Goal: Obtain resource: Obtain resource

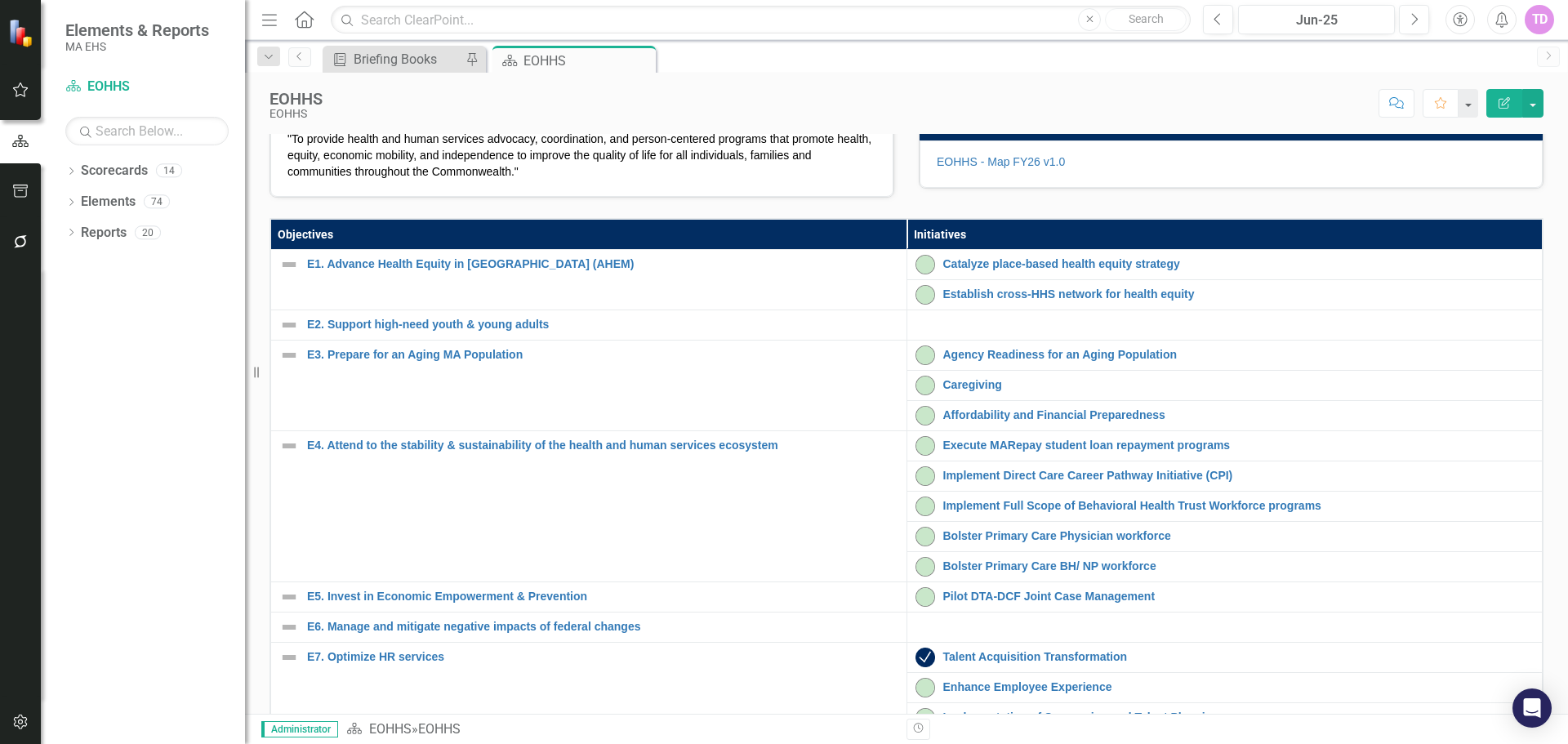
scroll to position [163, 0]
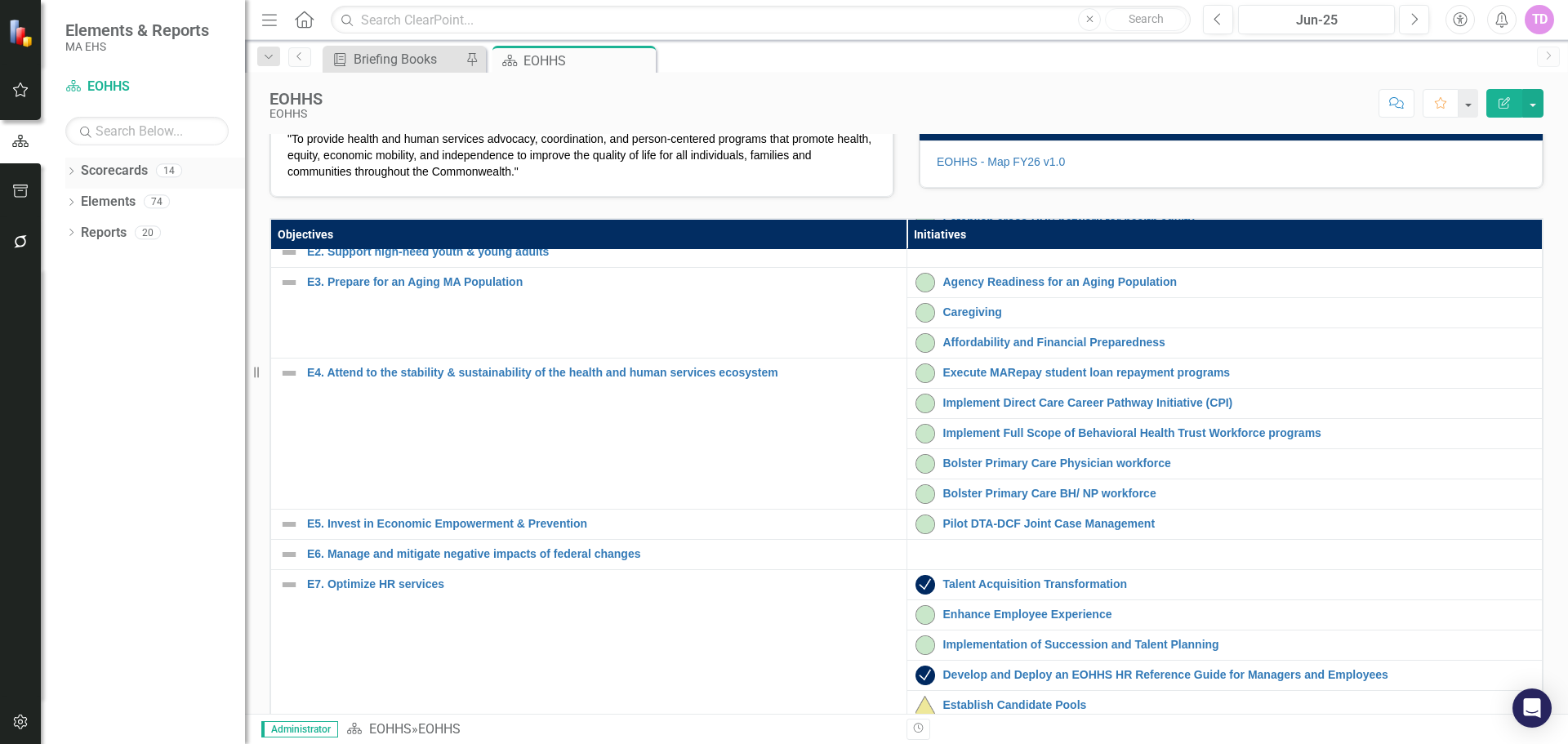
click at [69, 169] on icon "Dropdown" at bounding box center [71, 173] width 12 height 9
click at [80, 201] on icon "Dropdown" at bounding box center [79, 201] width 12 height 10
click at [127, 570] on link "ORI" at bounding box center [176, 572] width 139 height 19
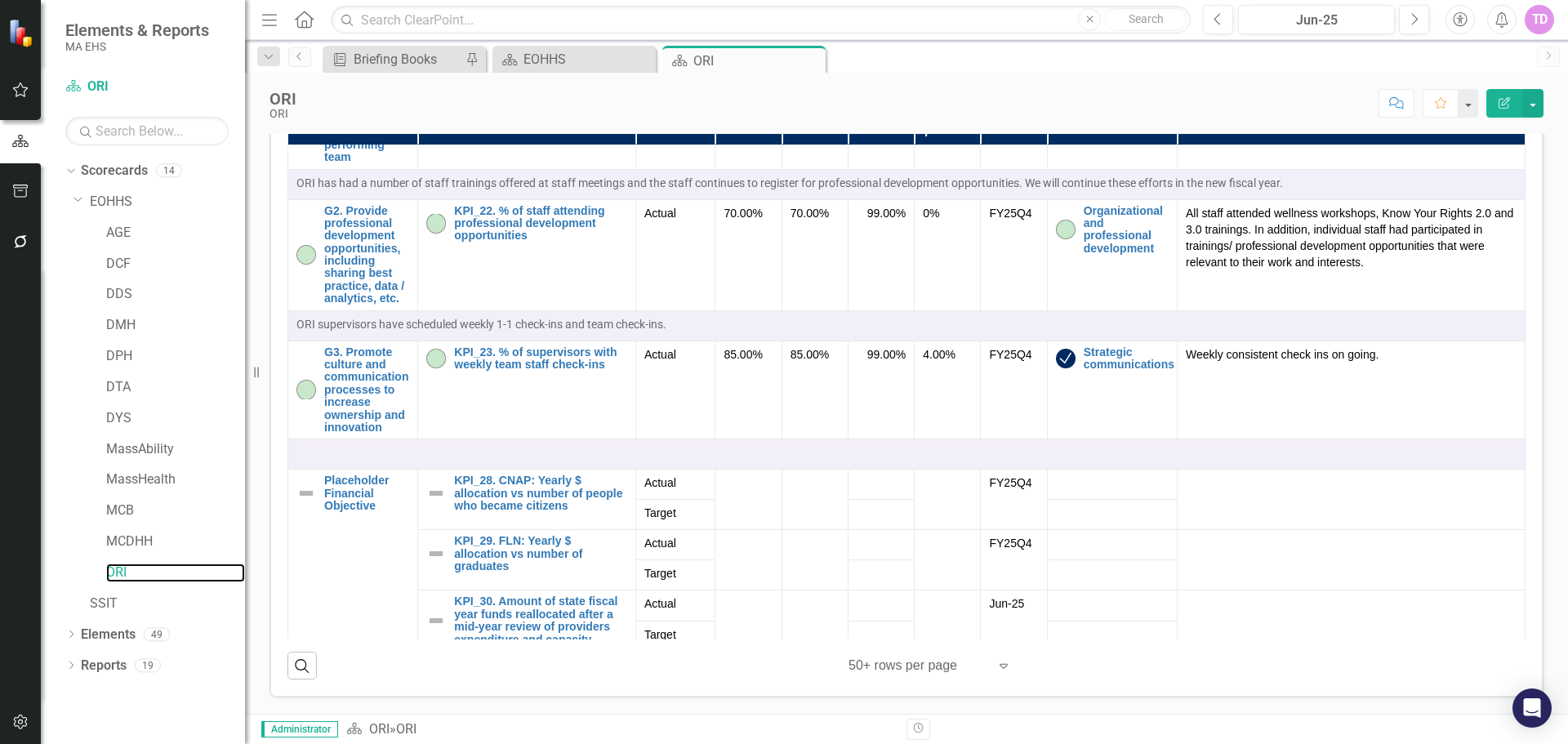
scroll to position [690, 0]
click at [72, 633] on icon at bounding box center [71, 633] width 4 height 7
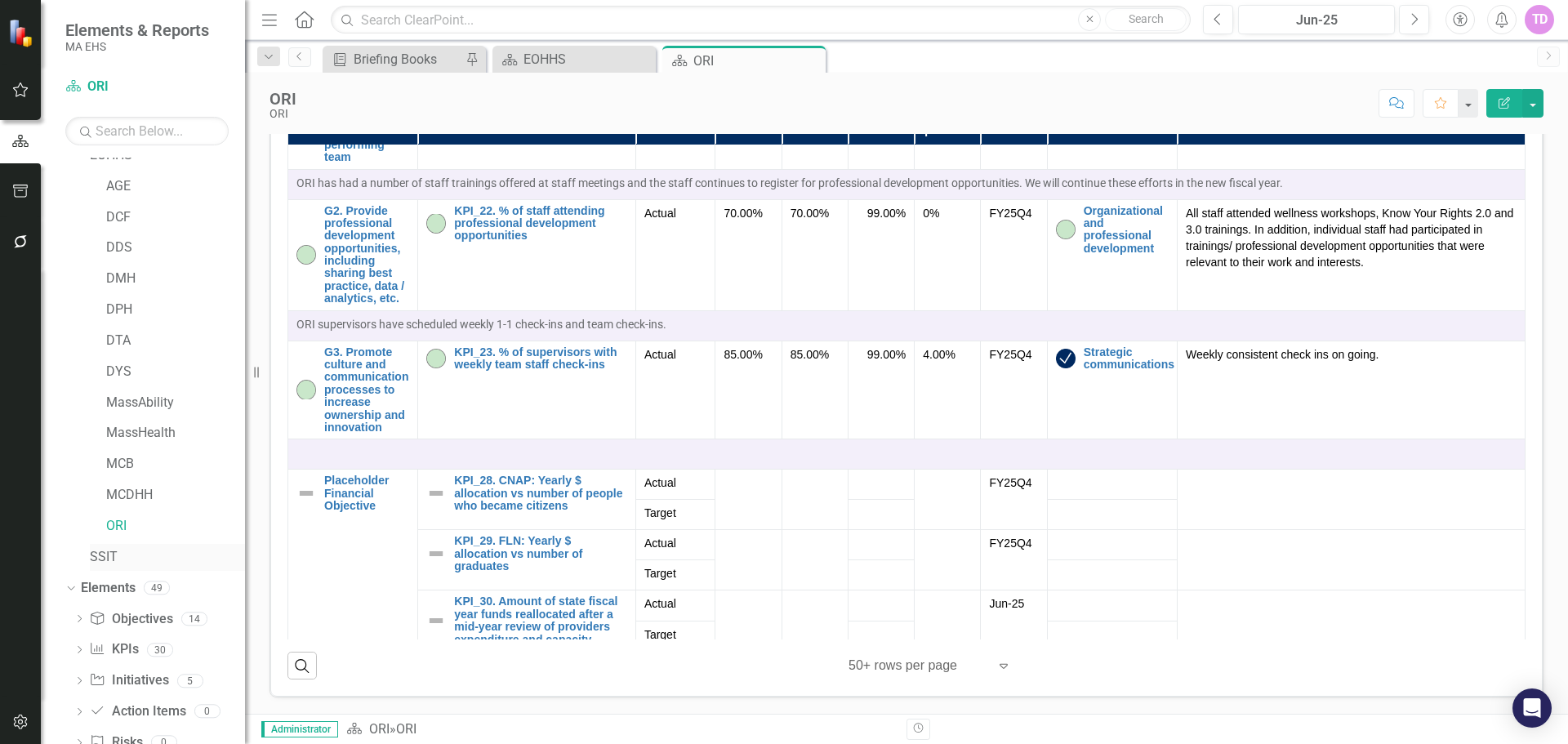
scroll to position [94, 0]
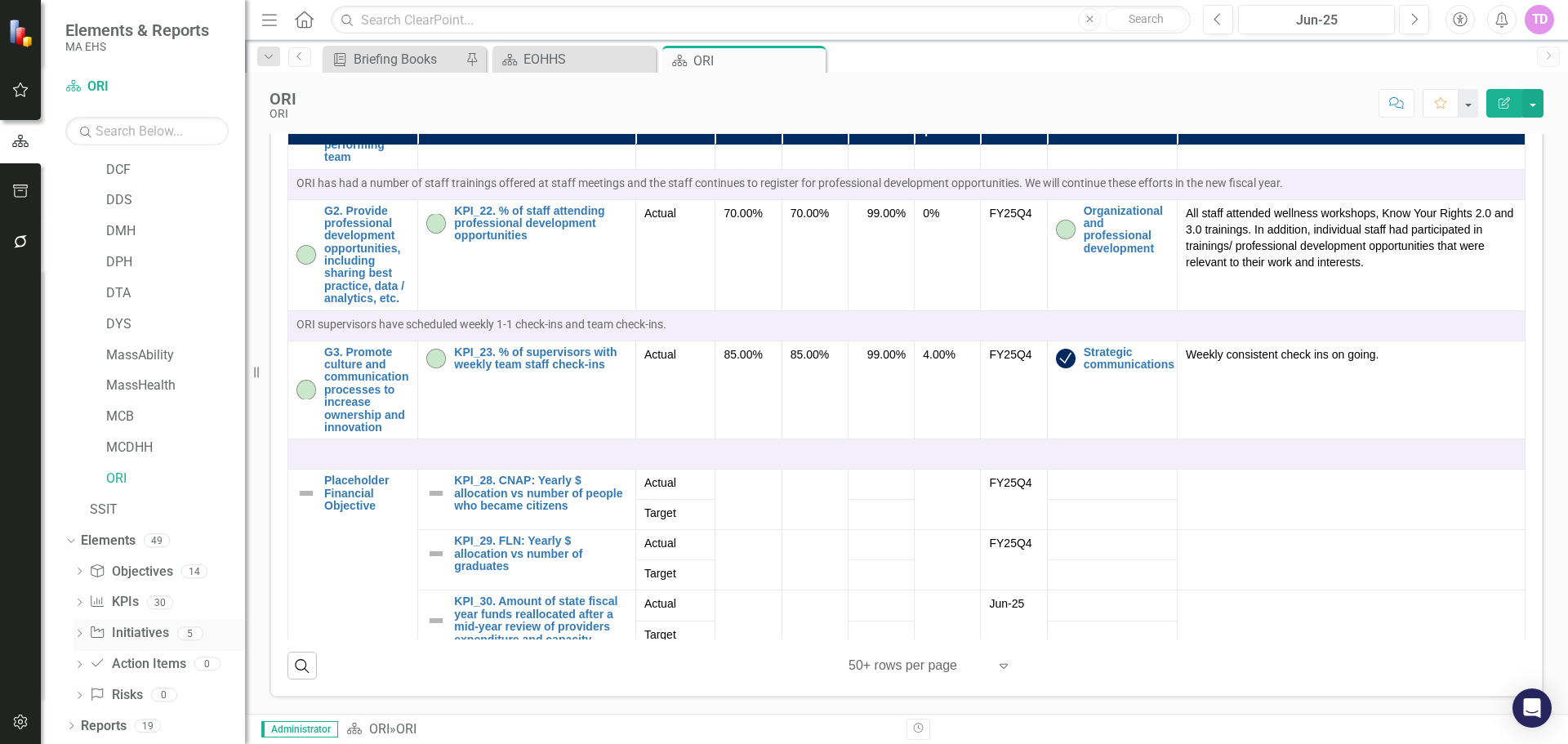
click at [83, 635] on icon "Dropdown" at bounding box center [79, 634] width 12 height 9
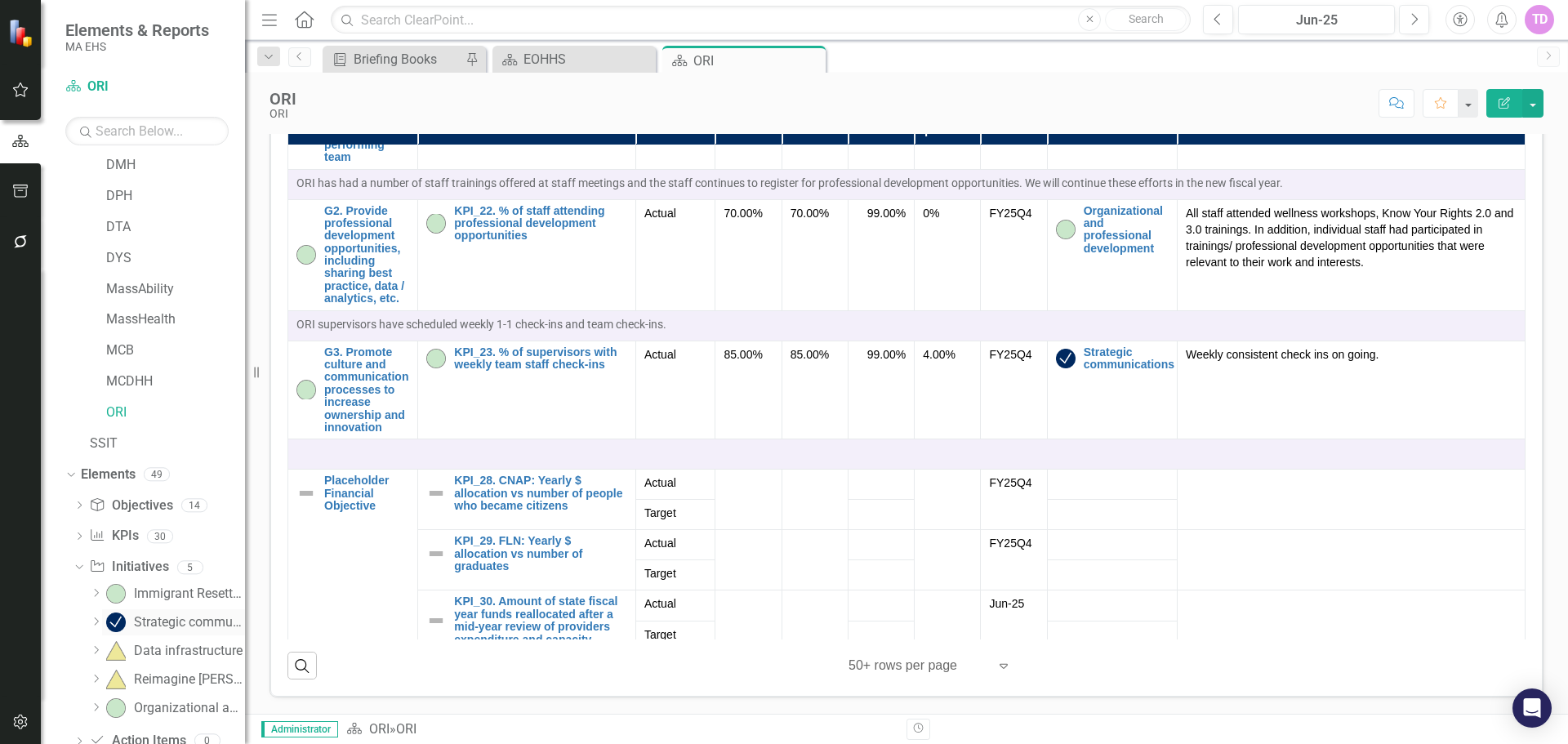
scroll to position [237, 0]
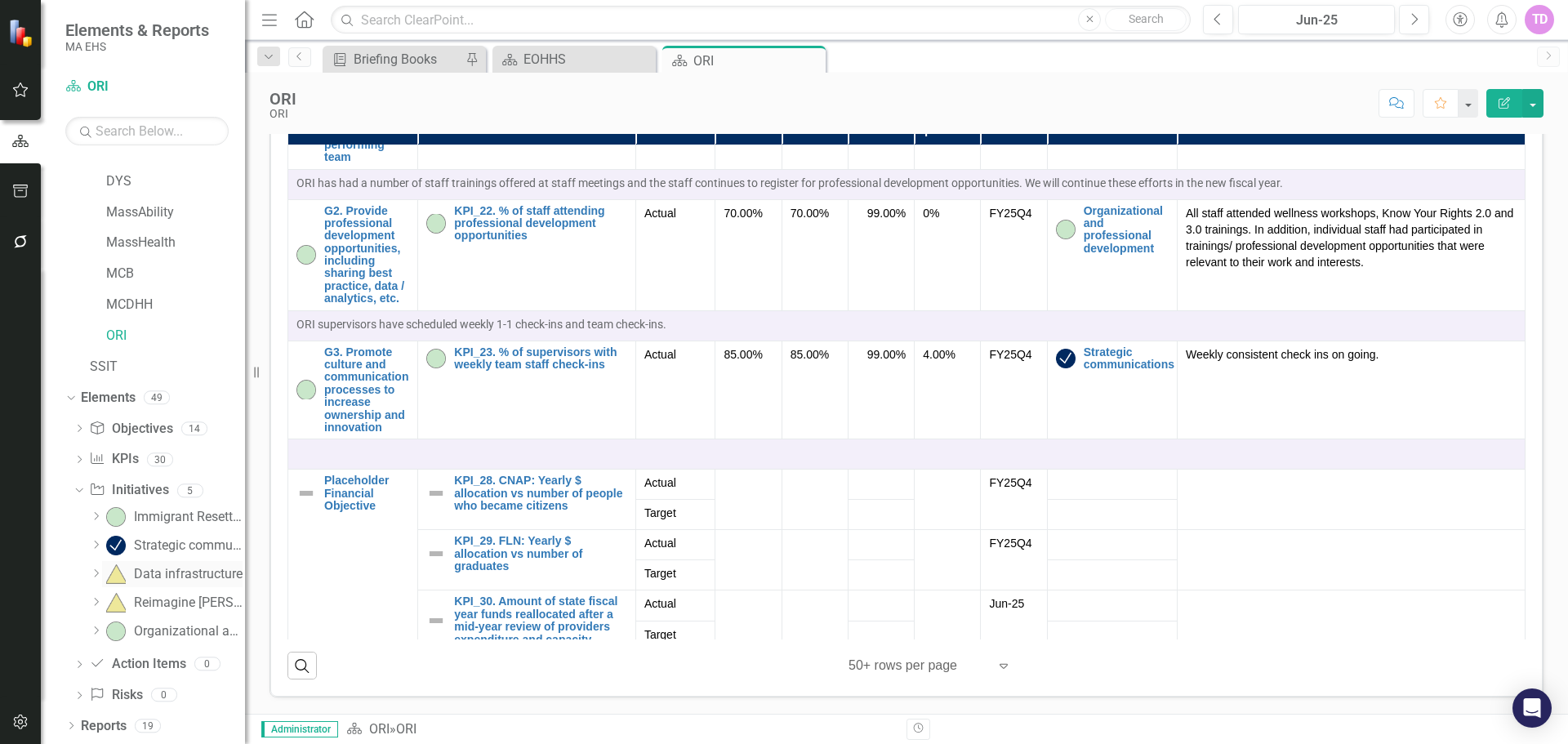
click at [159, 581] on div "Data infrastructure" at bounding box center [188, 574] width 109 height 15
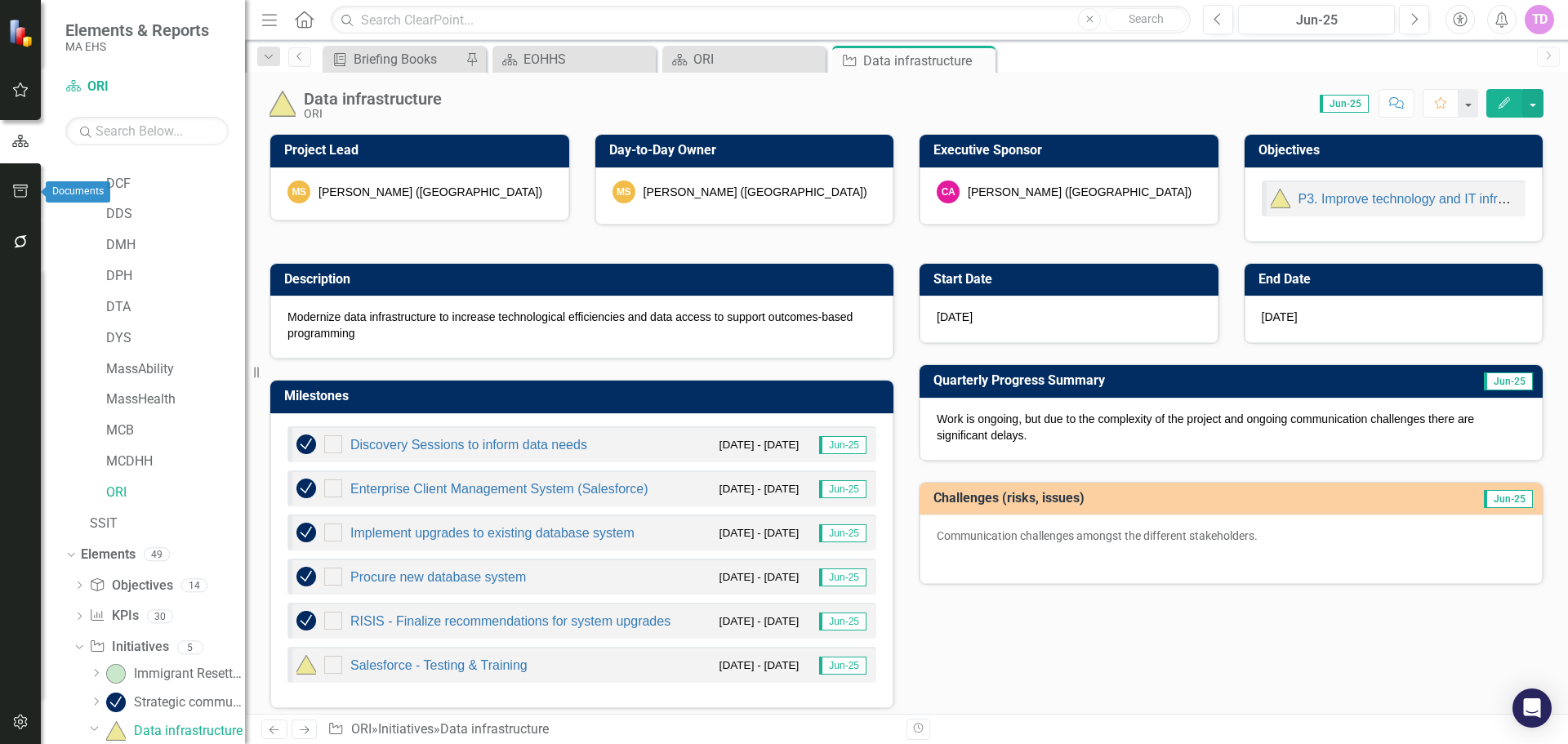
click at [18, 198] on button "button" at bounding box center [21, 192] width 36 height 35
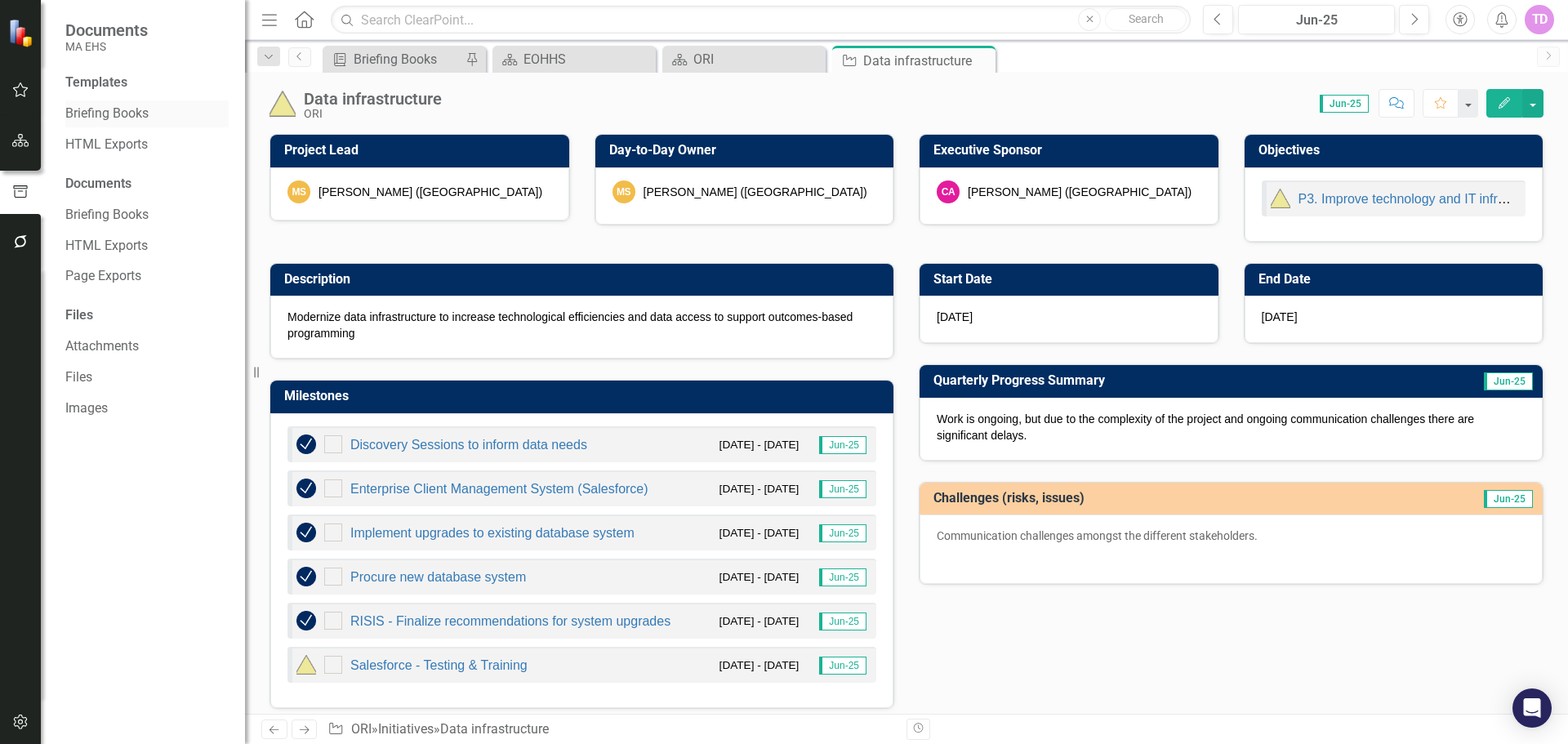
click at [154, 117] on link "Briefing Books" at bounding box center [147, 114] width 164 height 19
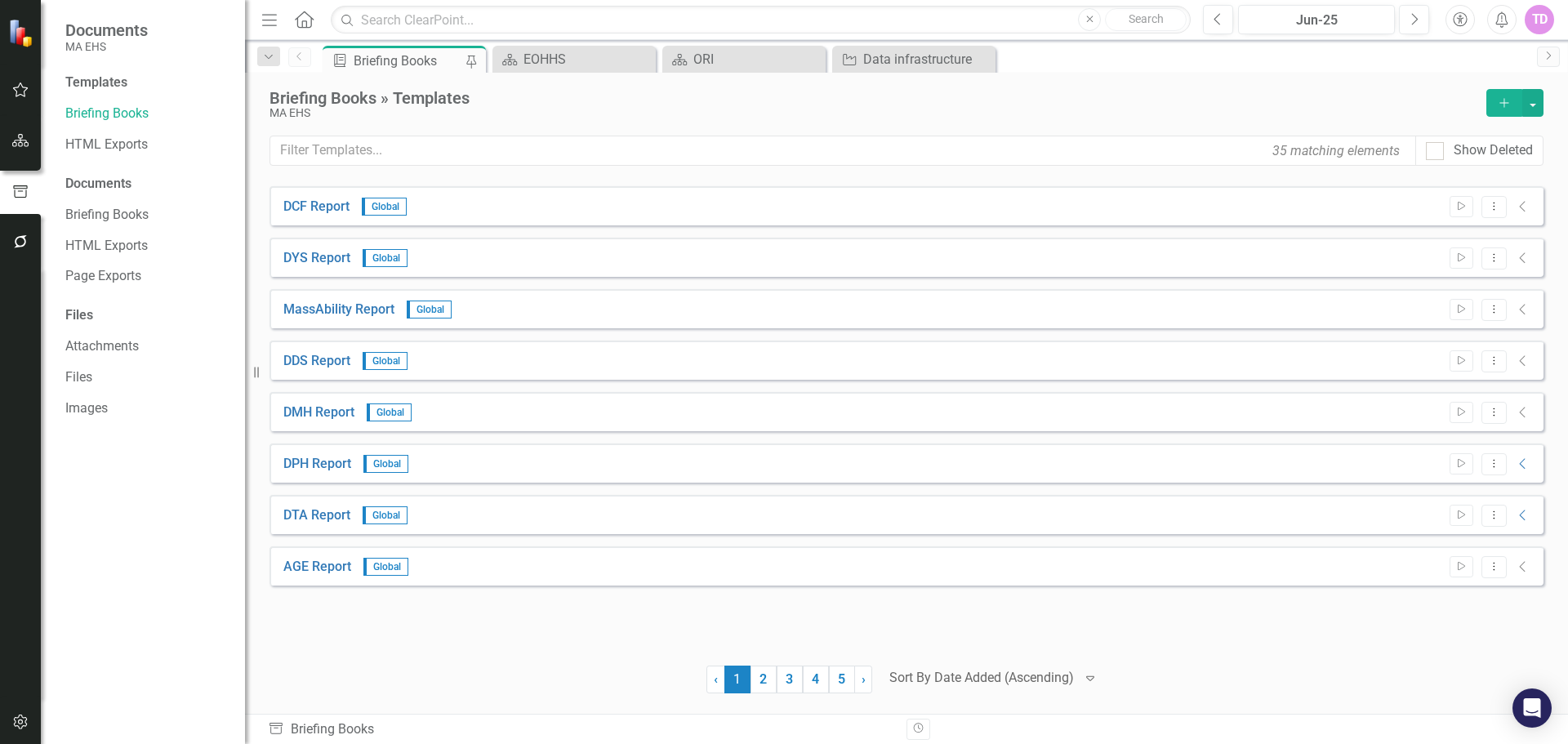
click at [1504, 101] on icon "Add" at bounding box center [1504, 103] width 15 height 12
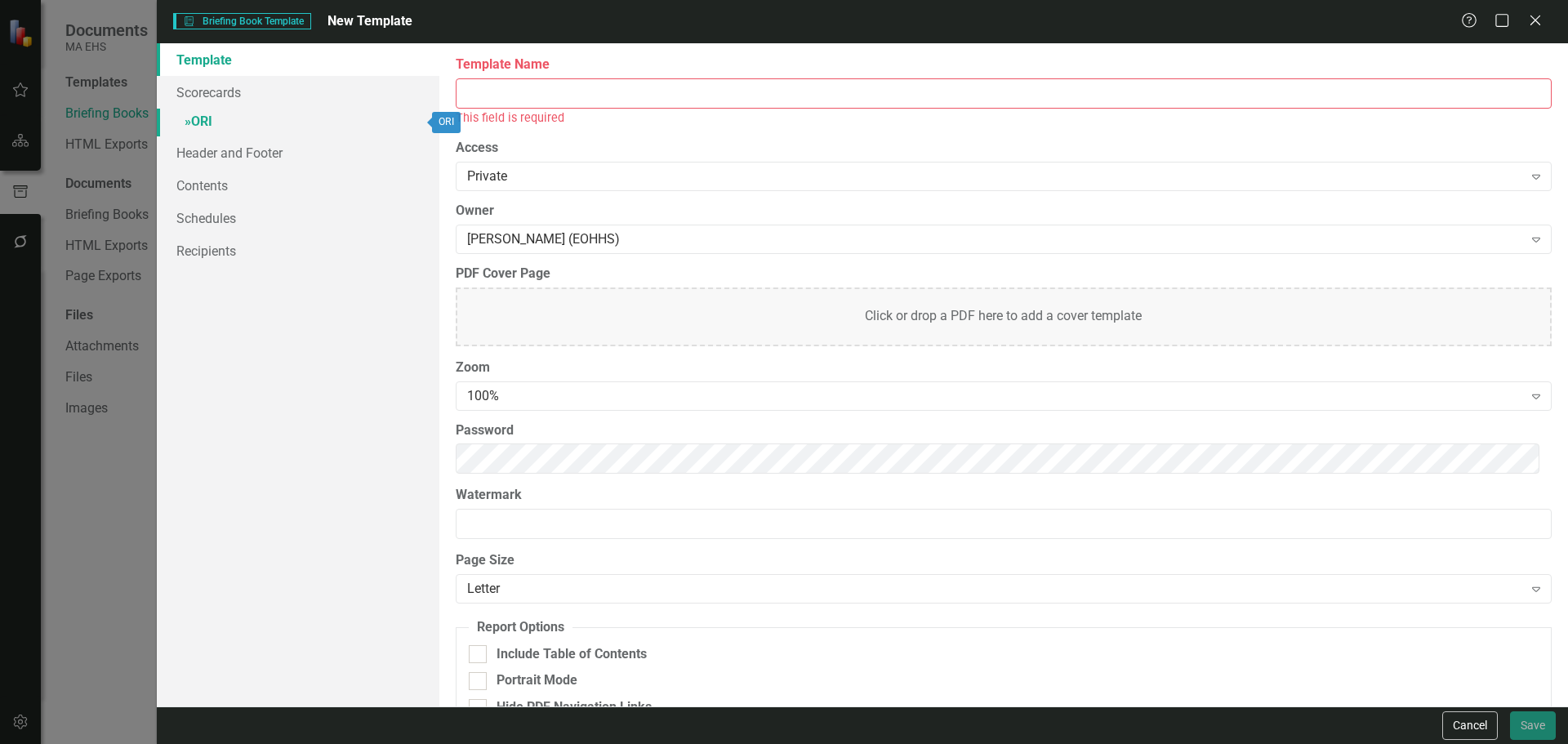
click at [180, 116] on link "» ORI" at bounding box center [298, 123] width 283 height 29
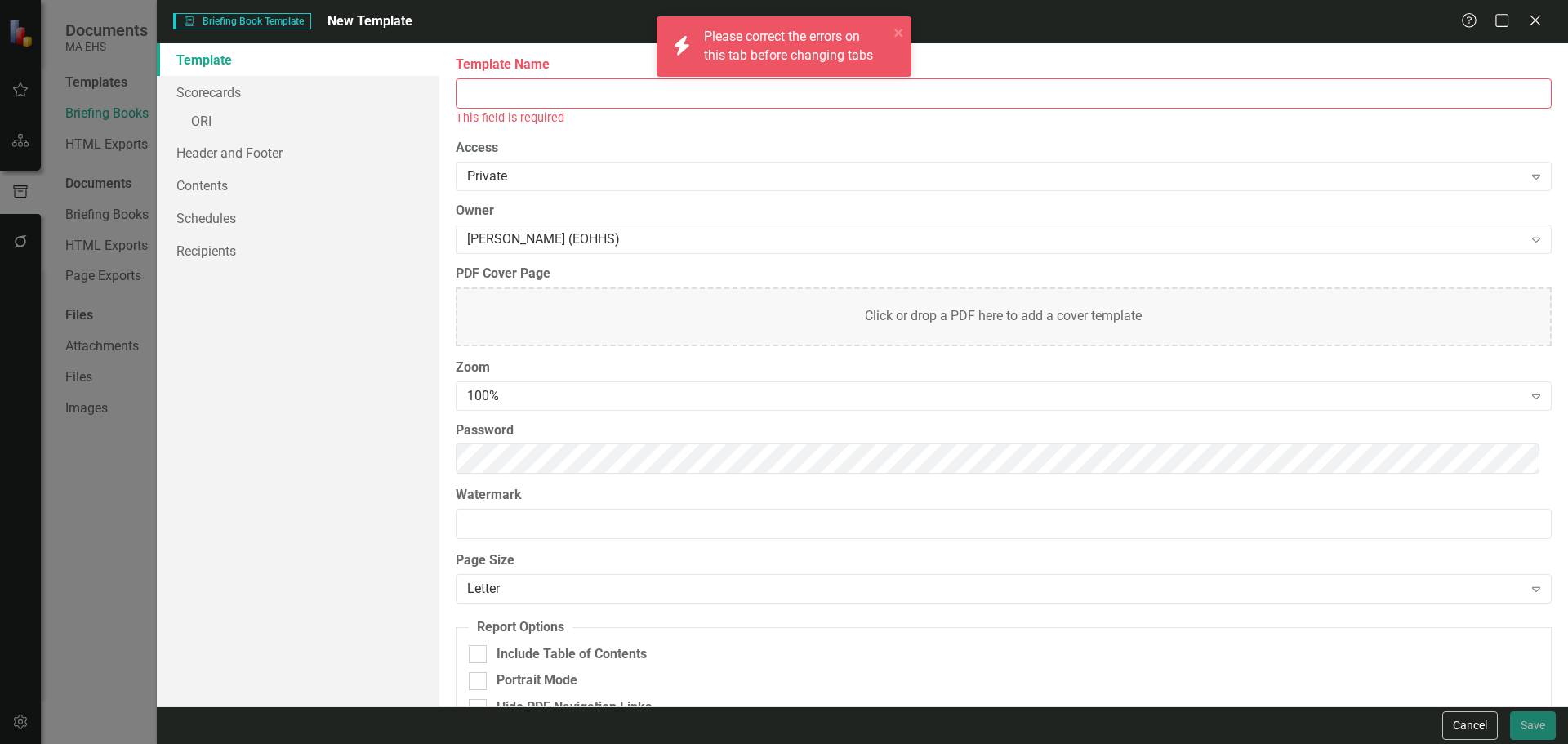
click at [568, 73] on label "Template Name" at bounding box center [1004, 64] width 1096 height 19
click at [568, 78] on input "Template Name" at bounding box center [1004, 93] width 1096 height 31
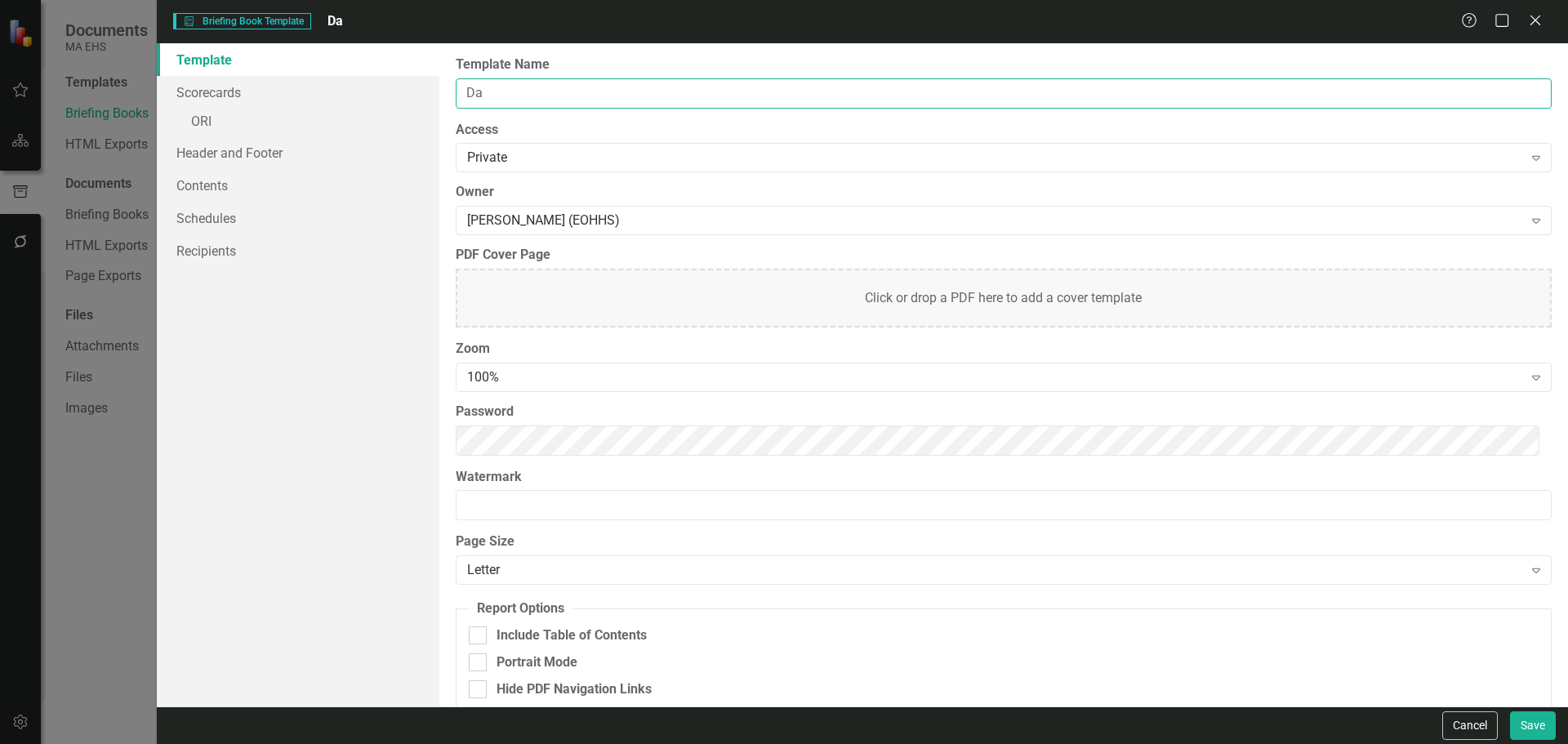
type input "D"
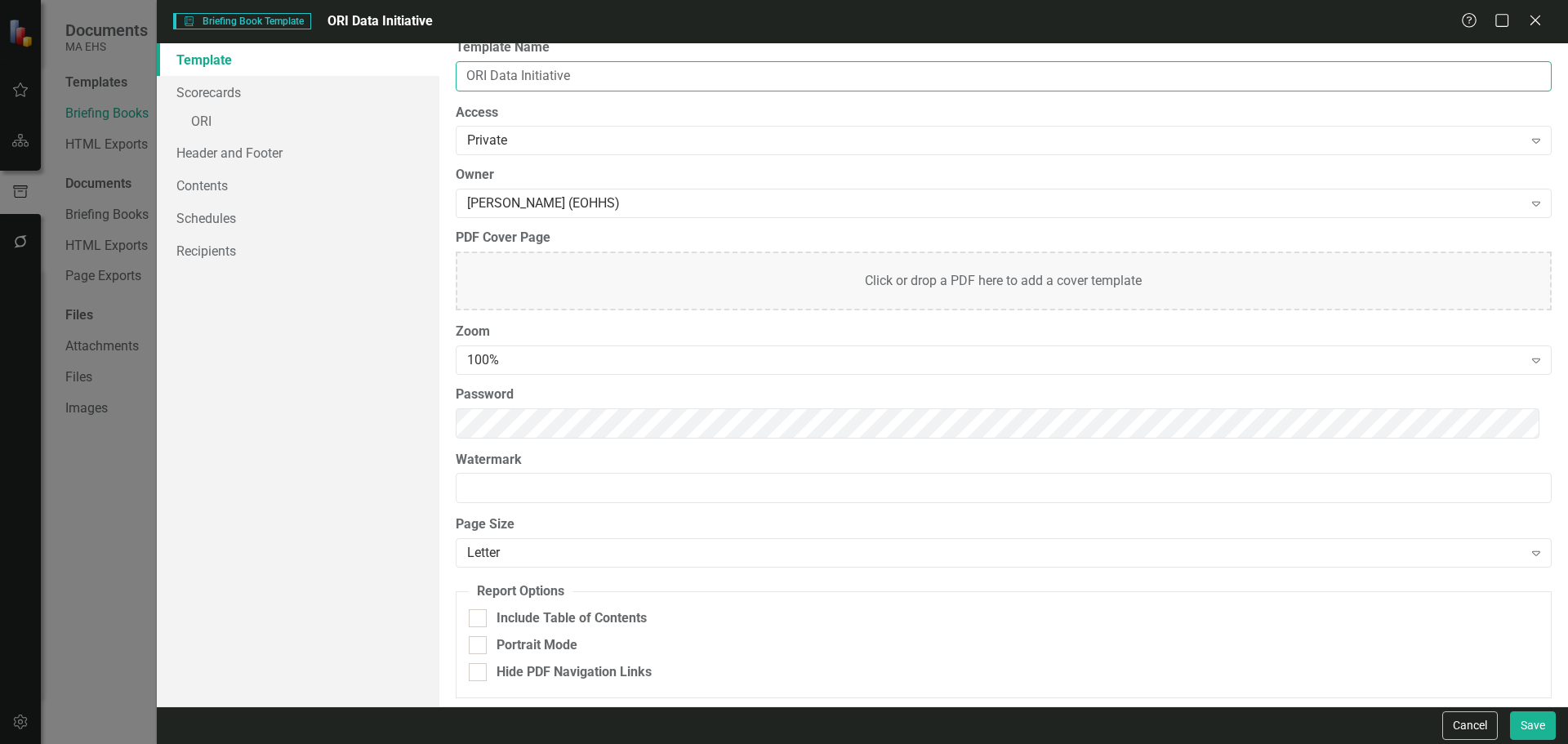
scroll to position [22, 0]
type input "ORI Data Initiative"
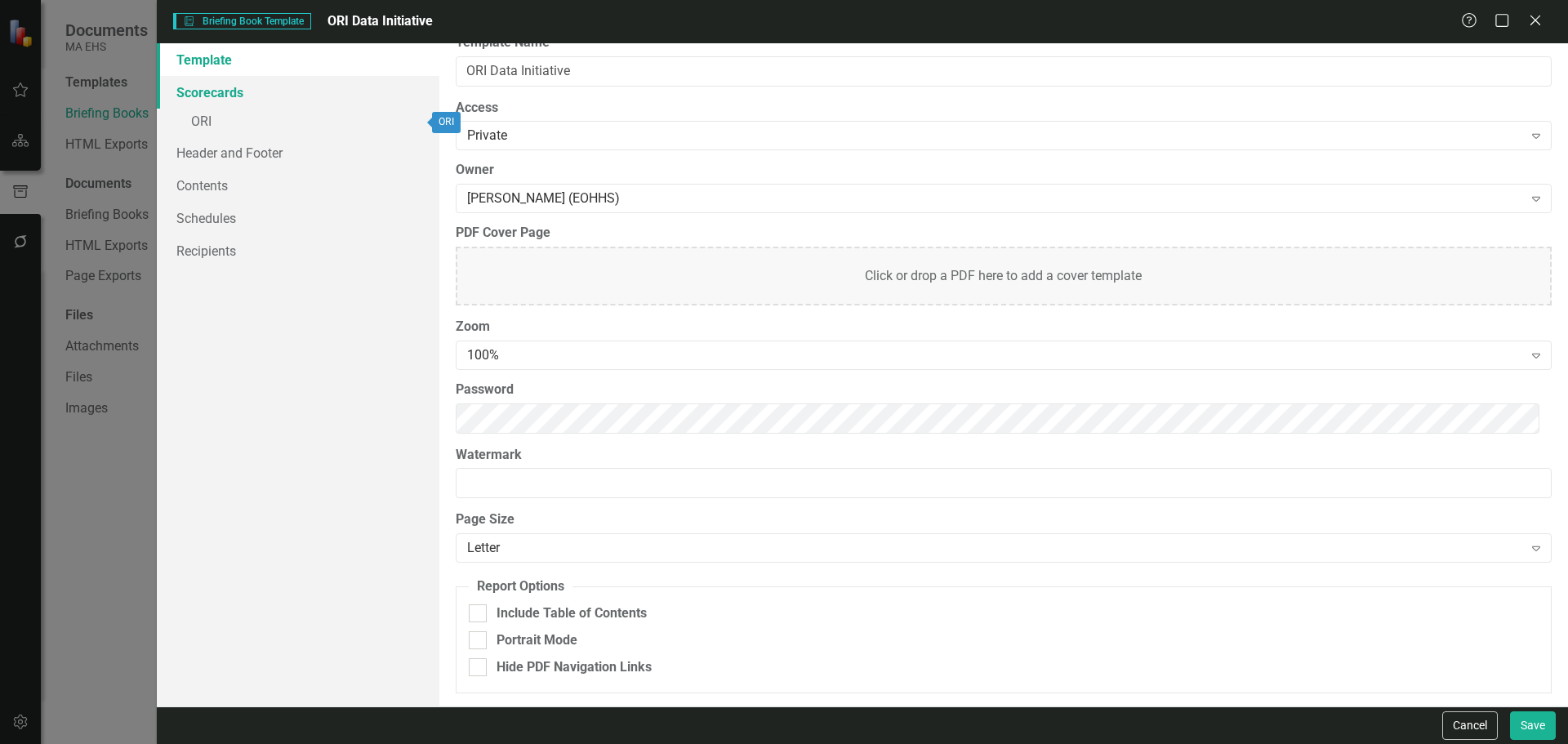
click at [179, 101] on link "Scorecards" at bounding box center [298, 92] width 283 height 33
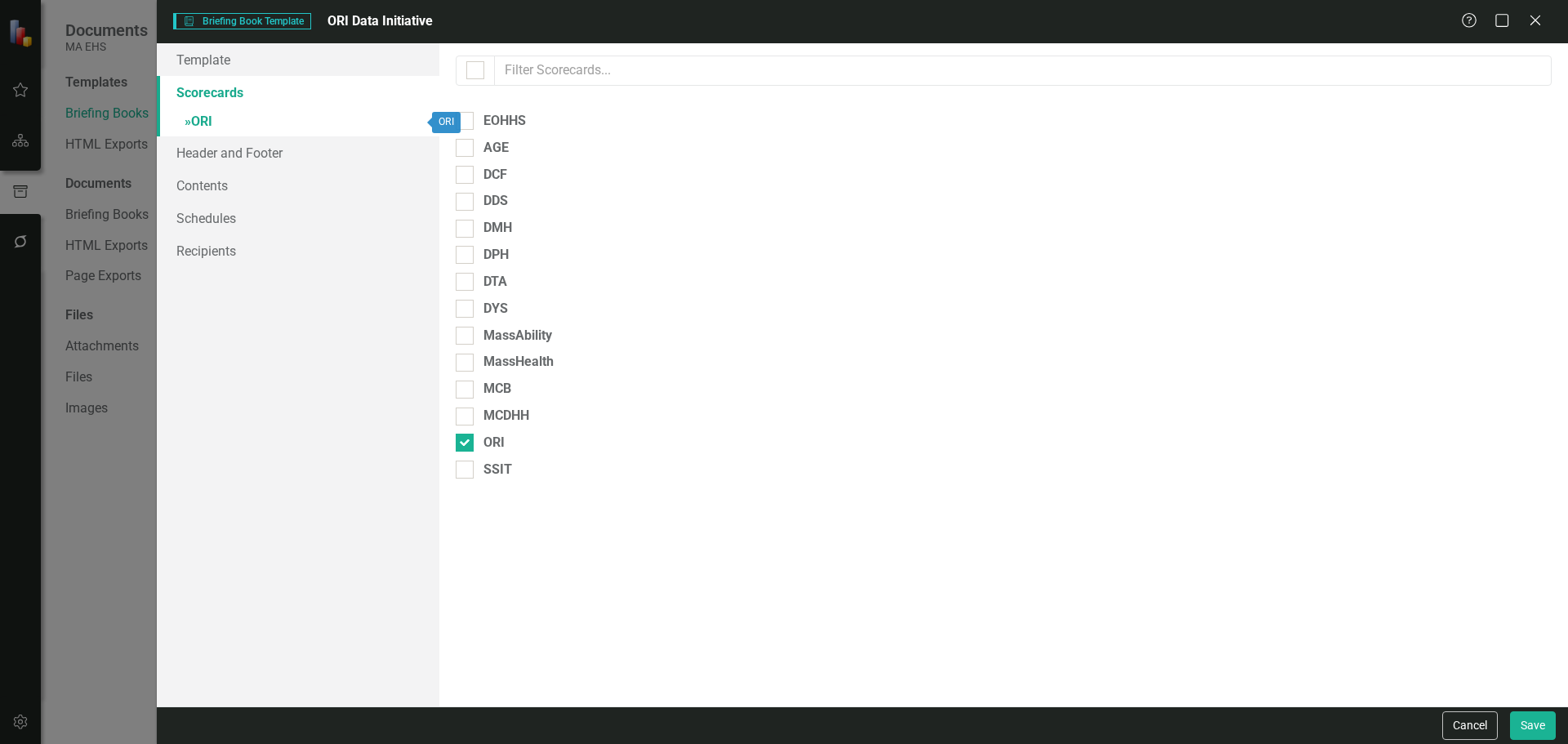
click at [180, 124] on link "» ORI" at bounding box center [298, 123] width 283 height 29
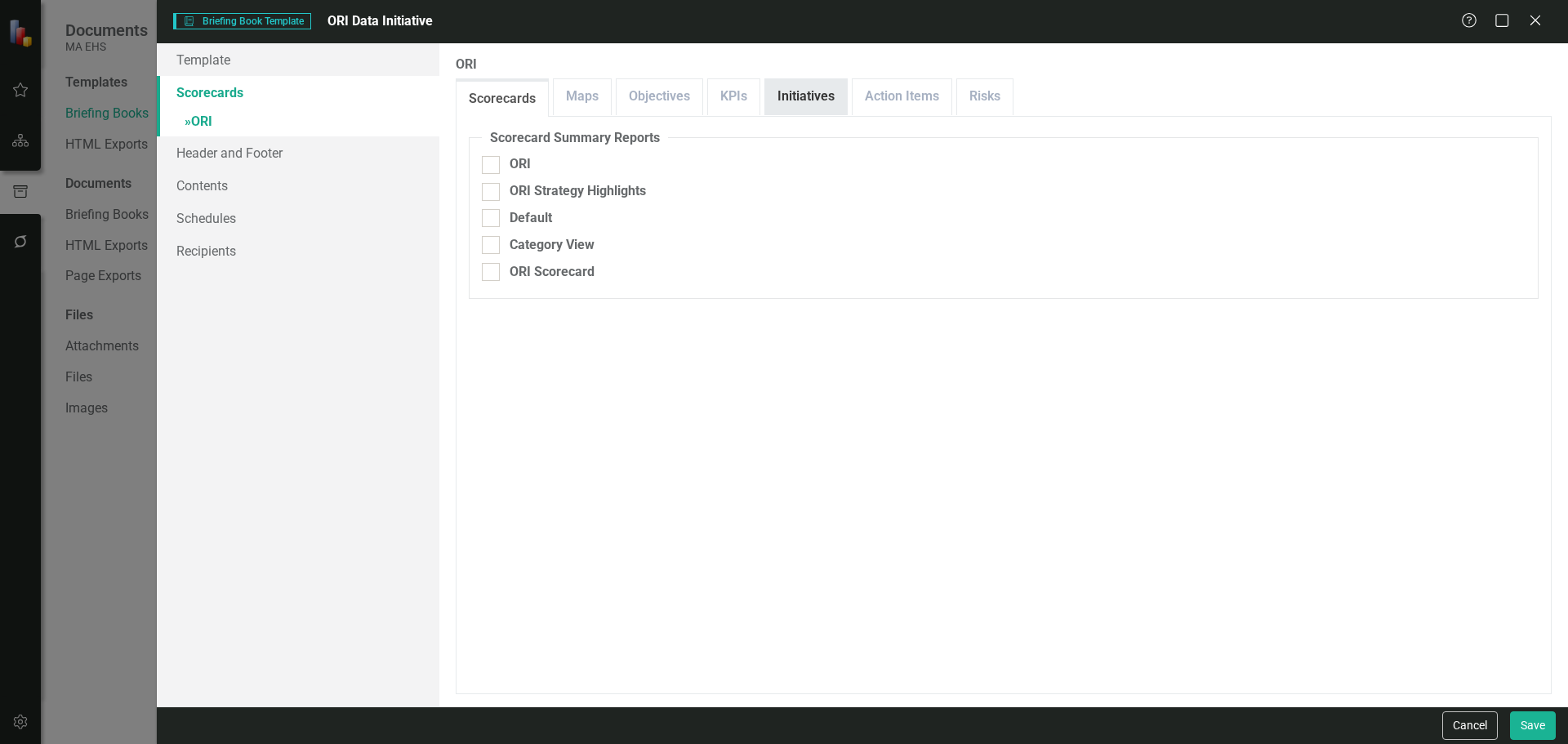
click at [786, 96] on link "Initiatives" at bounding box center [805, 97] width 82 height 36
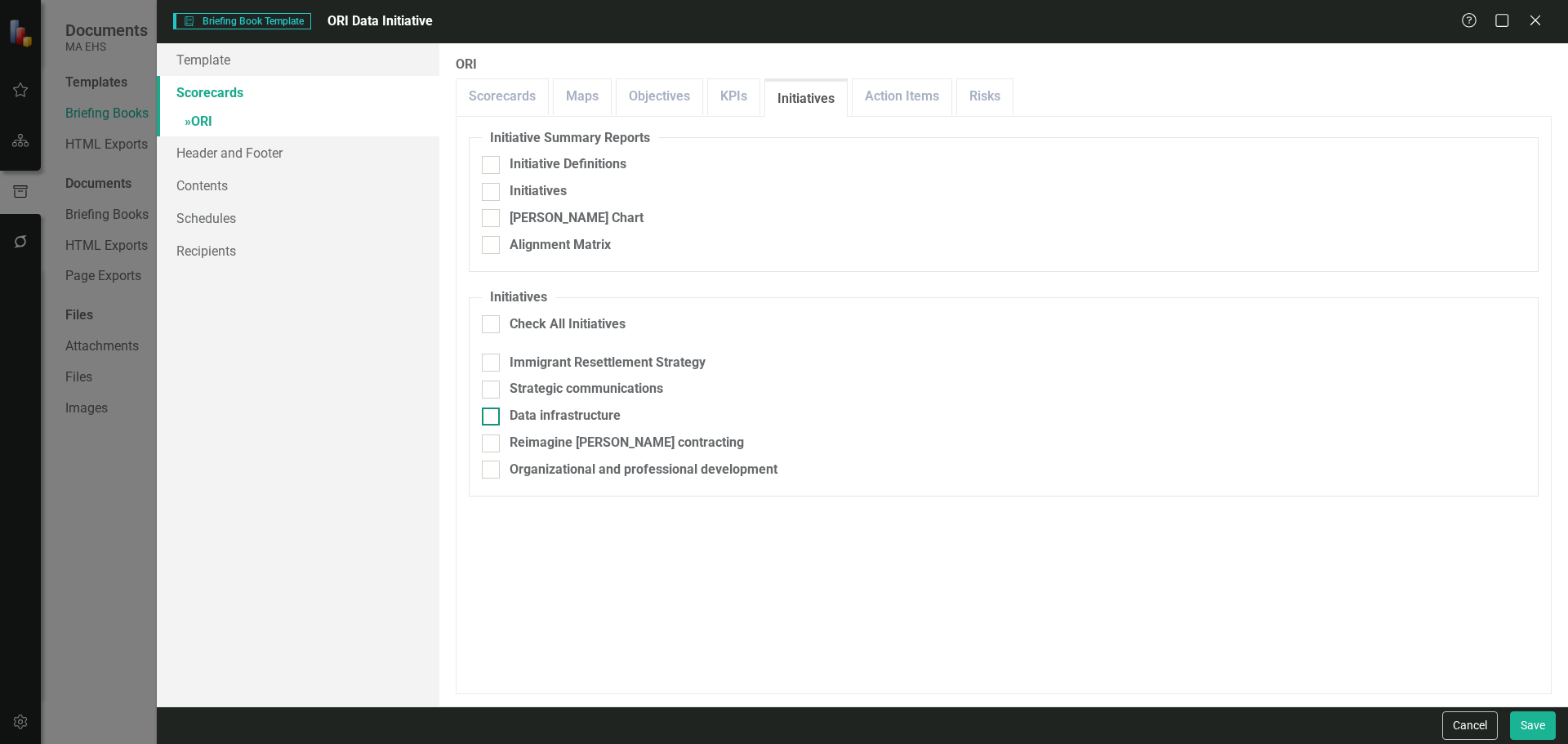
click at [492, 420] on div at bounding box center [491, 416] width 18 height 18
click at [492, 418] on input "Data infrastructure" at bounding box center [487, 412] width 11 height 11
checkbox input "true"
click at [220, 206] on link "Schedules" at bounding box center [298, 218] width 283 height 33
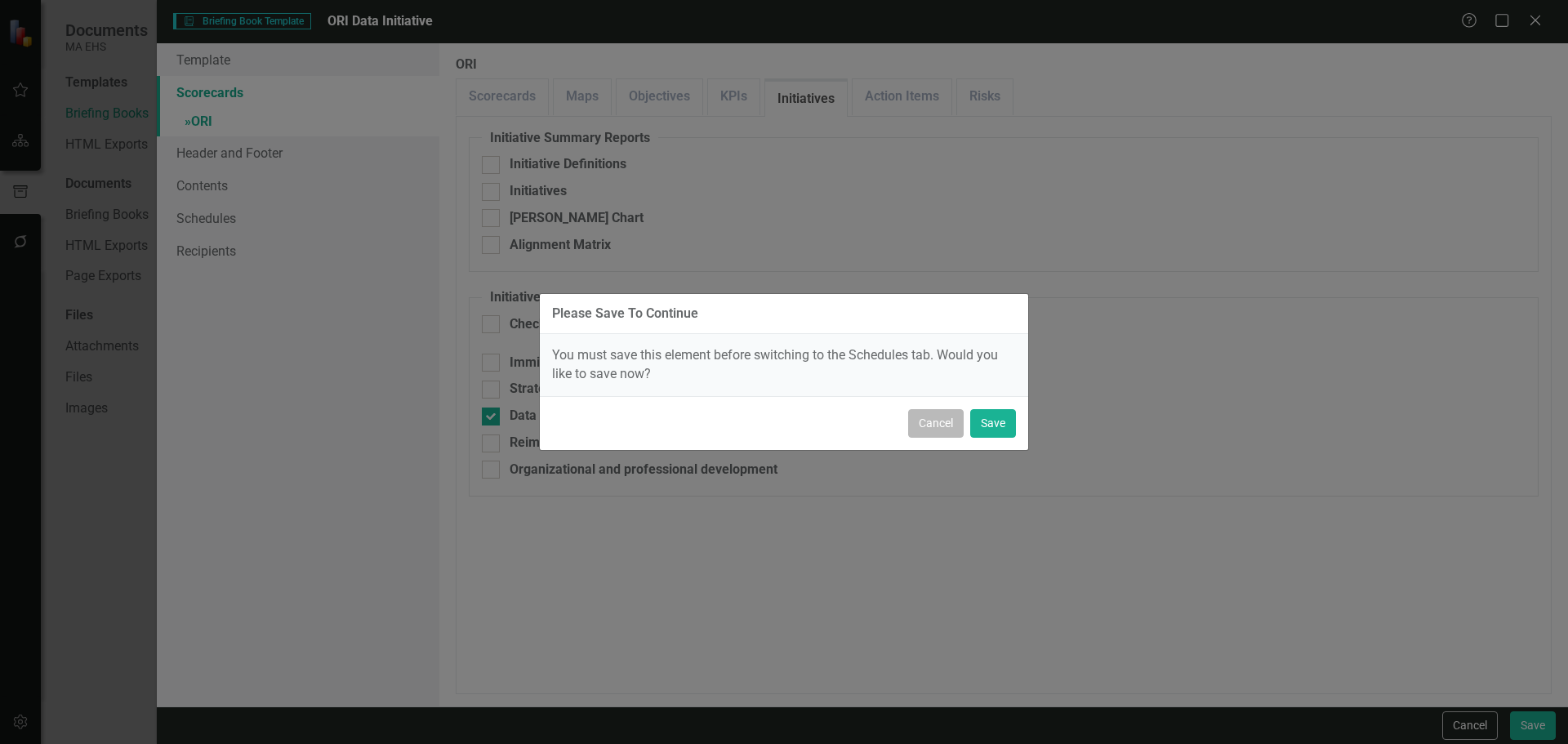
click at [917, 435] on button "Cancel" at bounding box center [936, 423] width 55 height 29
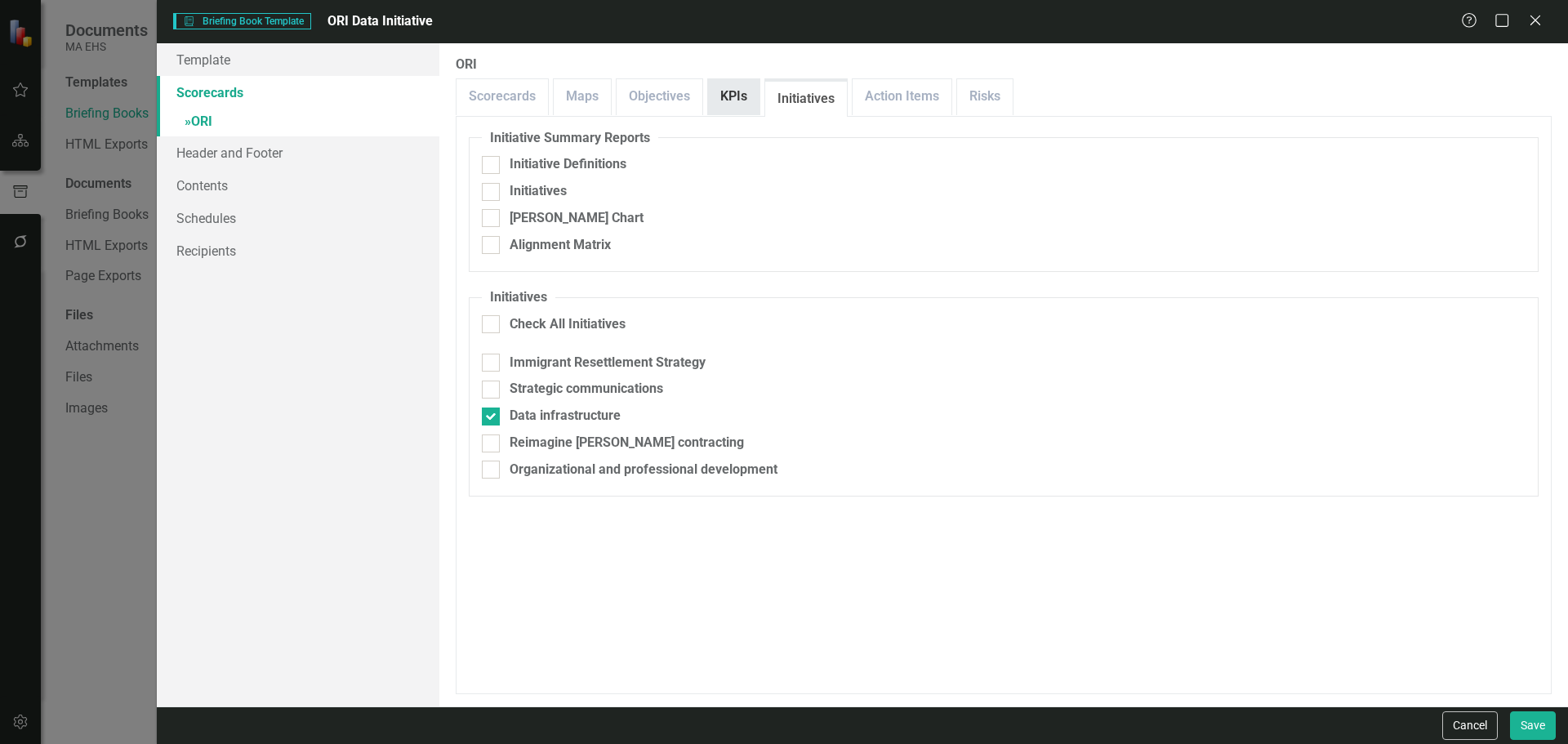
click at [718, 96] on link "KPIs" at bounding box center [734, 97] width 51 height 36
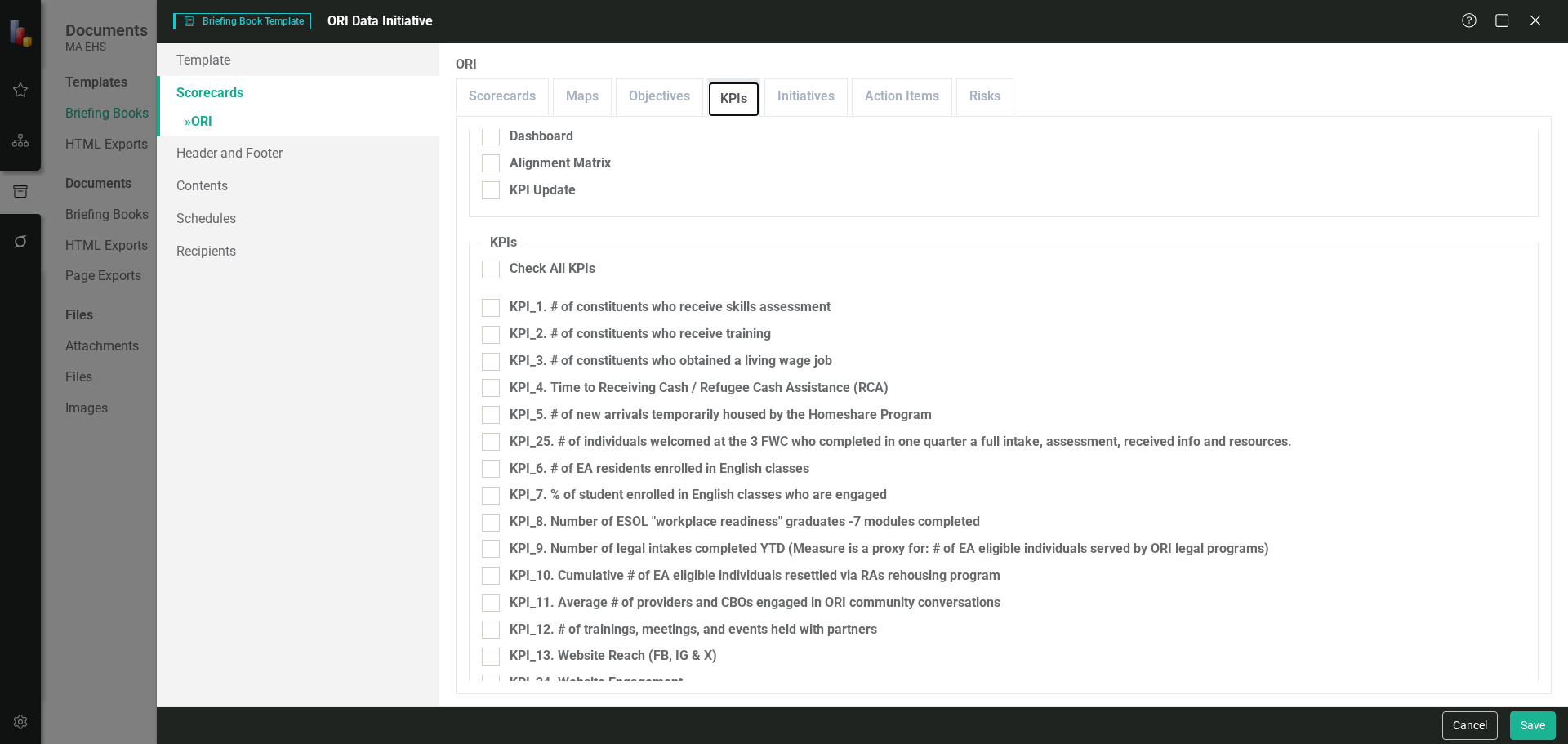
scroll to position [163, 0]
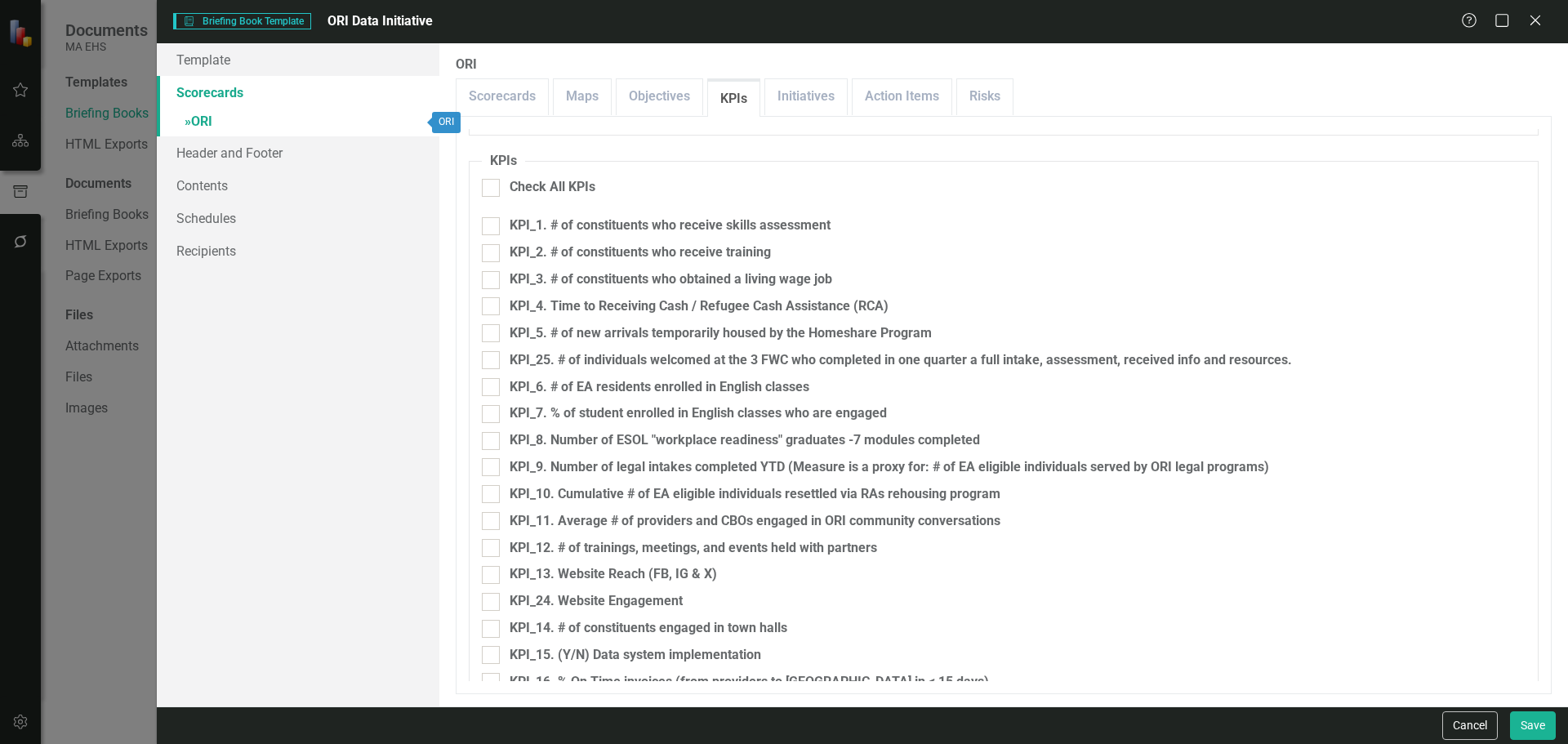
click at [169, 120] on link "» ORI" at bounding box center [298, 123] width 283 height 29
click at [187, 121] on span "»" at bounding box center [188, 121] width 7 height 16
click at [185, 121] on span "»" at bounding box center [188, 121] width 7 height 16
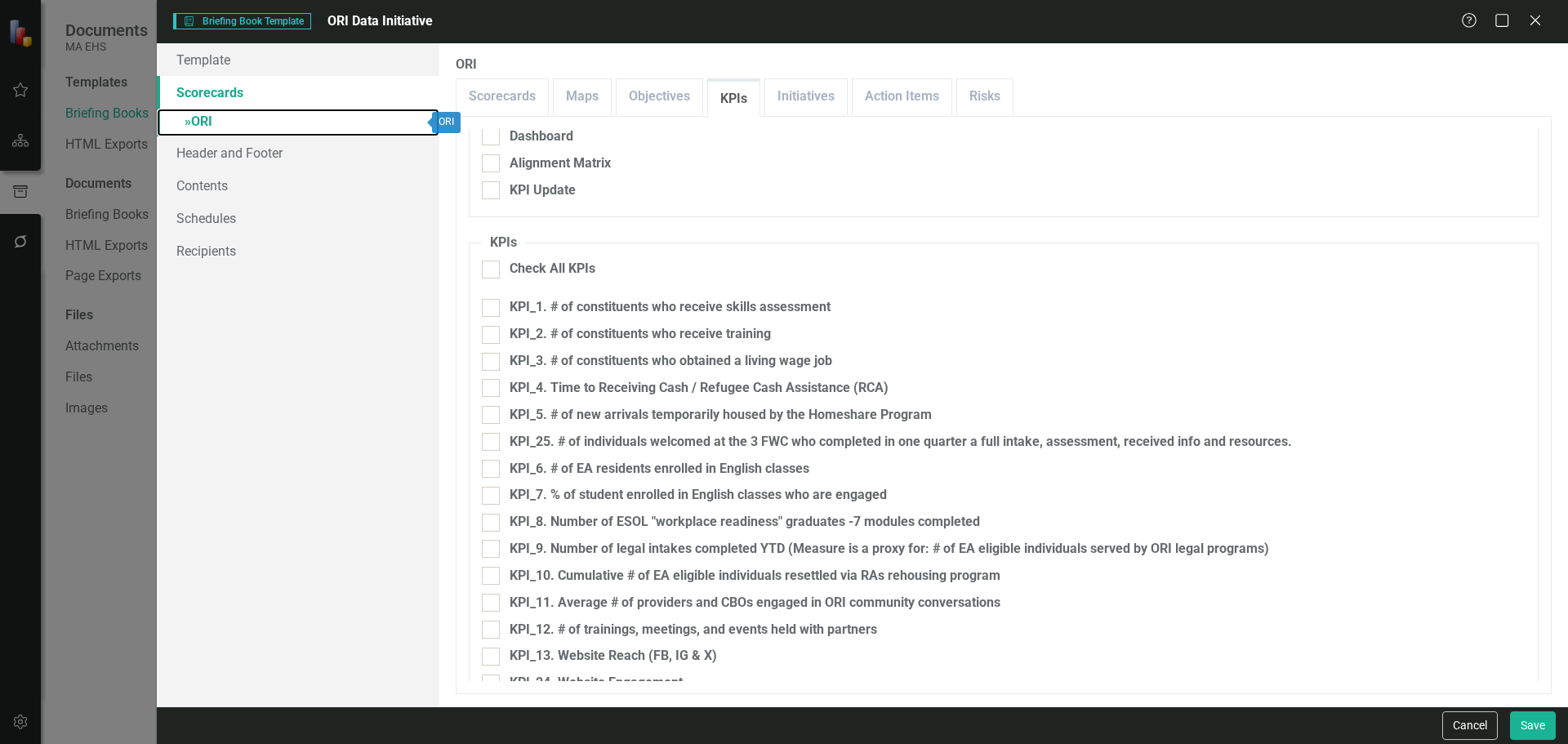
scroll to position [0, 0]
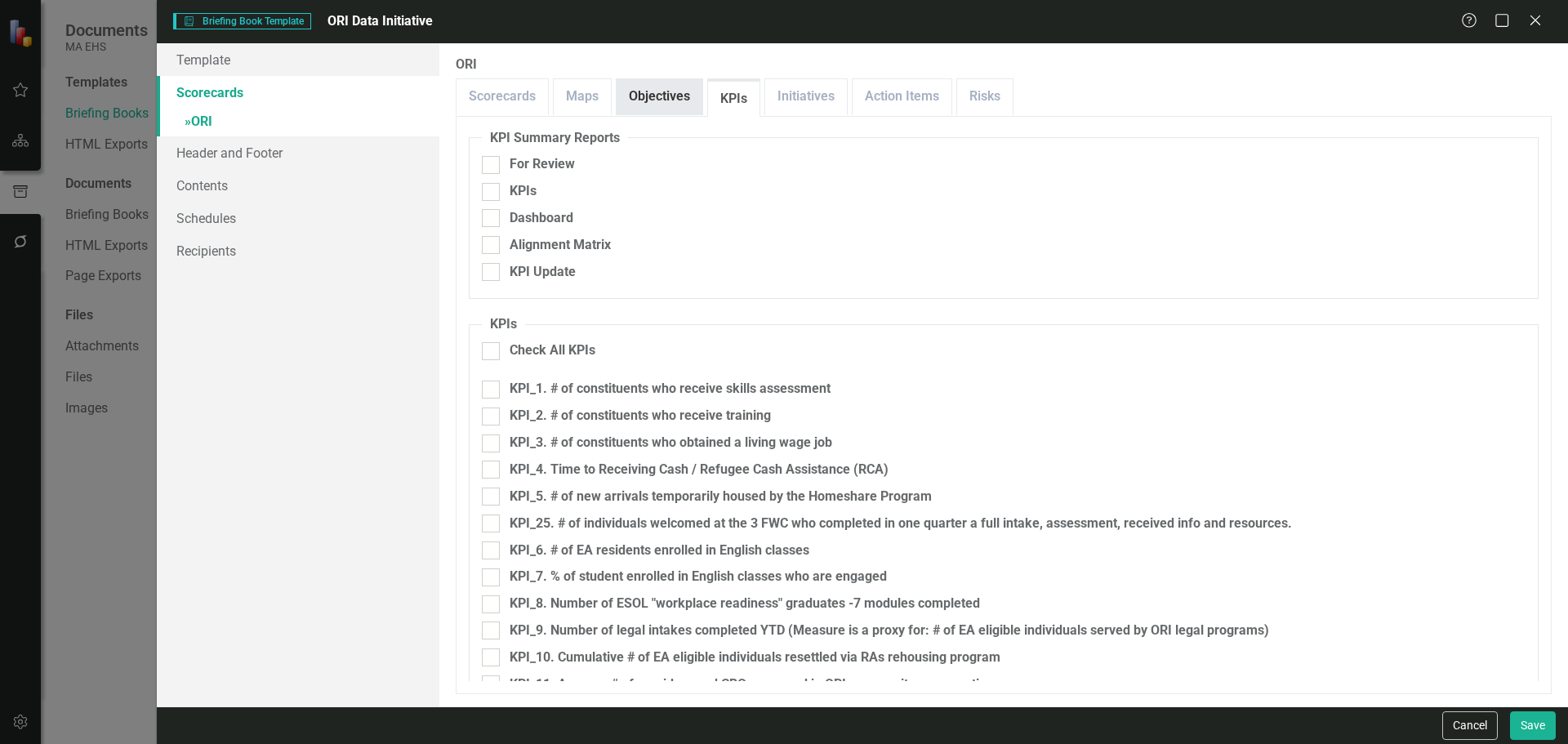
click at [684, 106] on link "Objectives" at bounding box center [660, 97] width 86 height 36
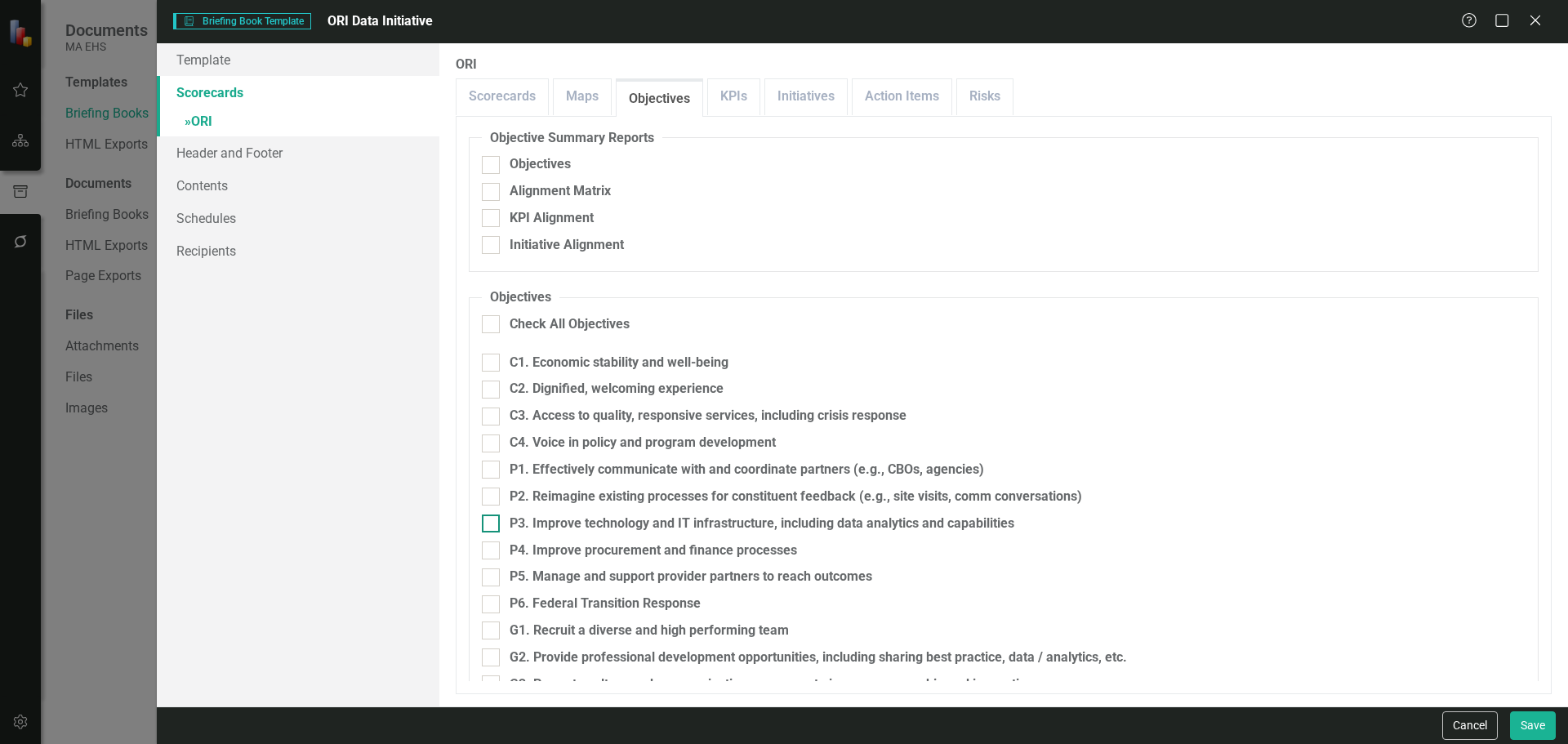
click at [495, 527] on div at bounding box center [491, 524] width 18 height 18
click at [492, 525] on input "P3. Improve technology and IT infrastructure, including data analytics and capa…" at bounding box center [487, 519] width 11 height 11
checkbox input "true"
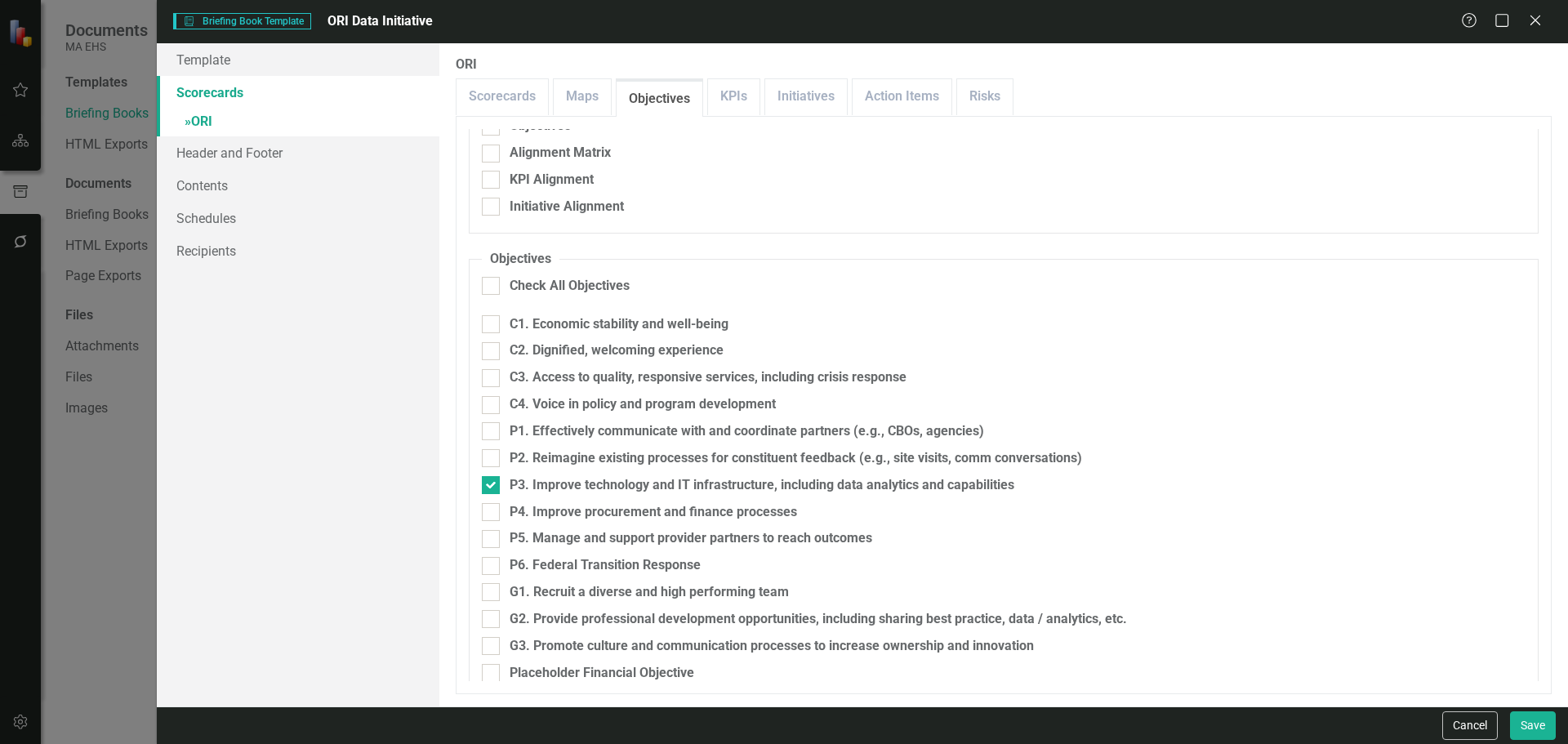
scroll to position [56, 0]
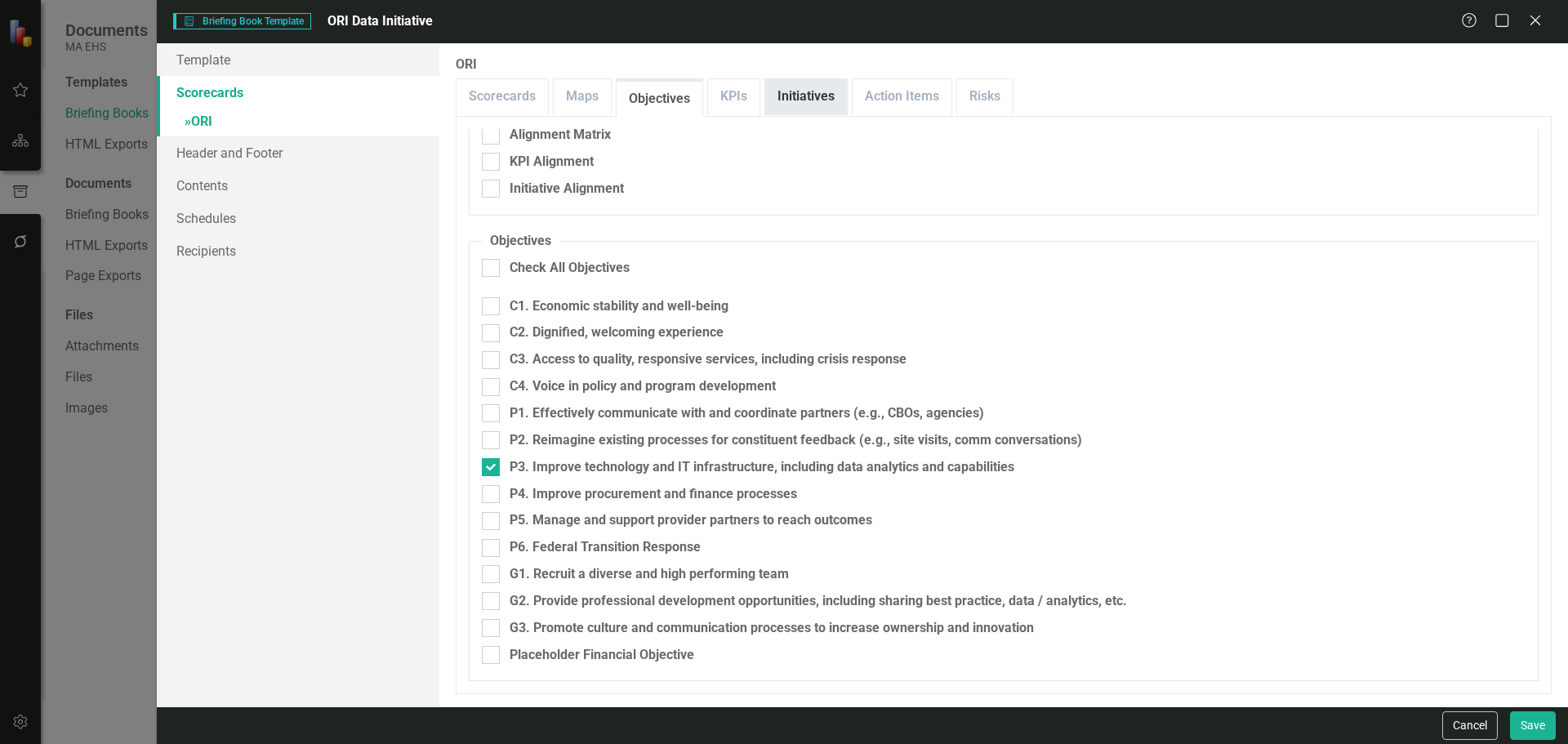
click at [806, 91] on link "Initiatives" at bounding box center [805, 97] width 82 height 36
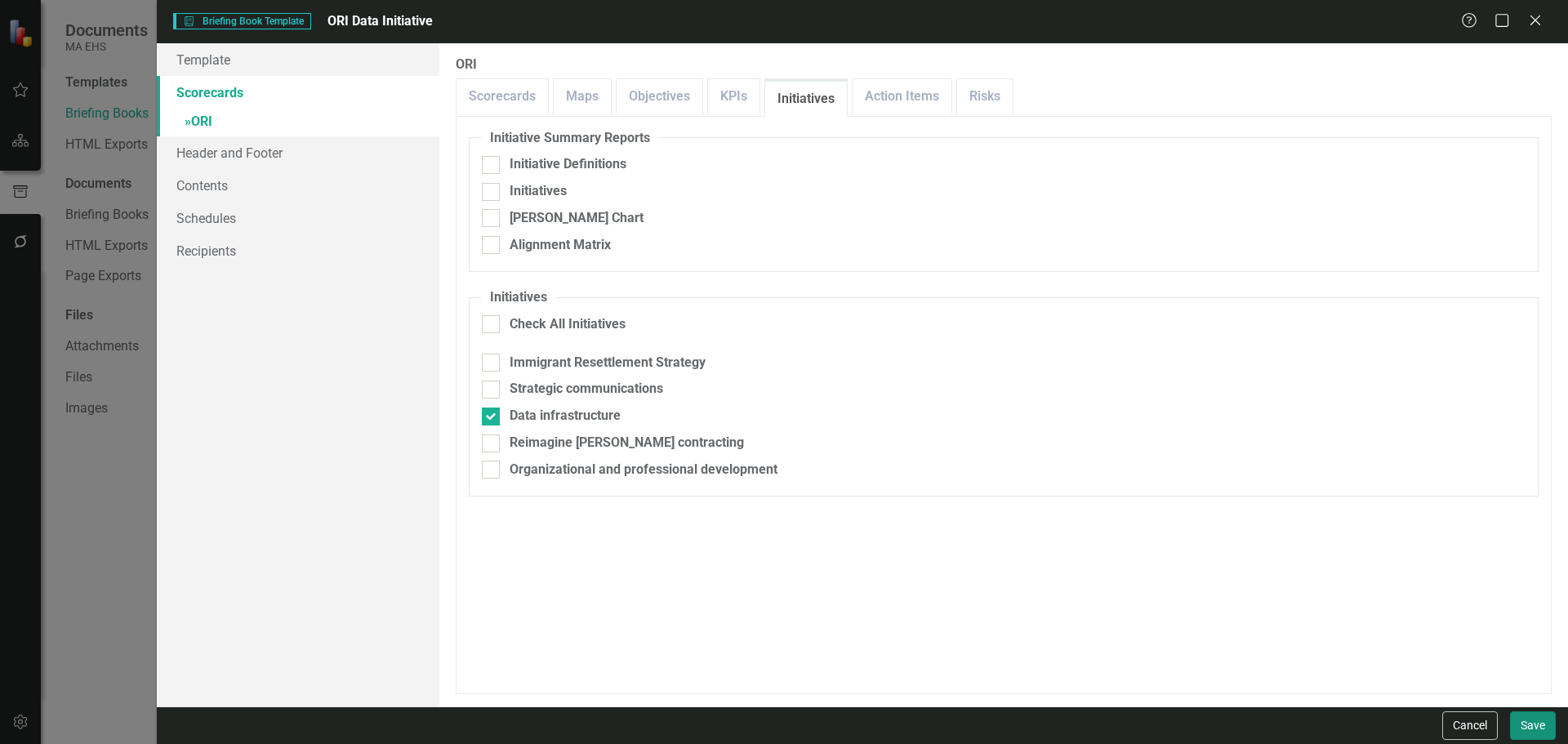
click at [1538, 713] on button "Save" at bounding box center [1532, 725] width 45 height 29
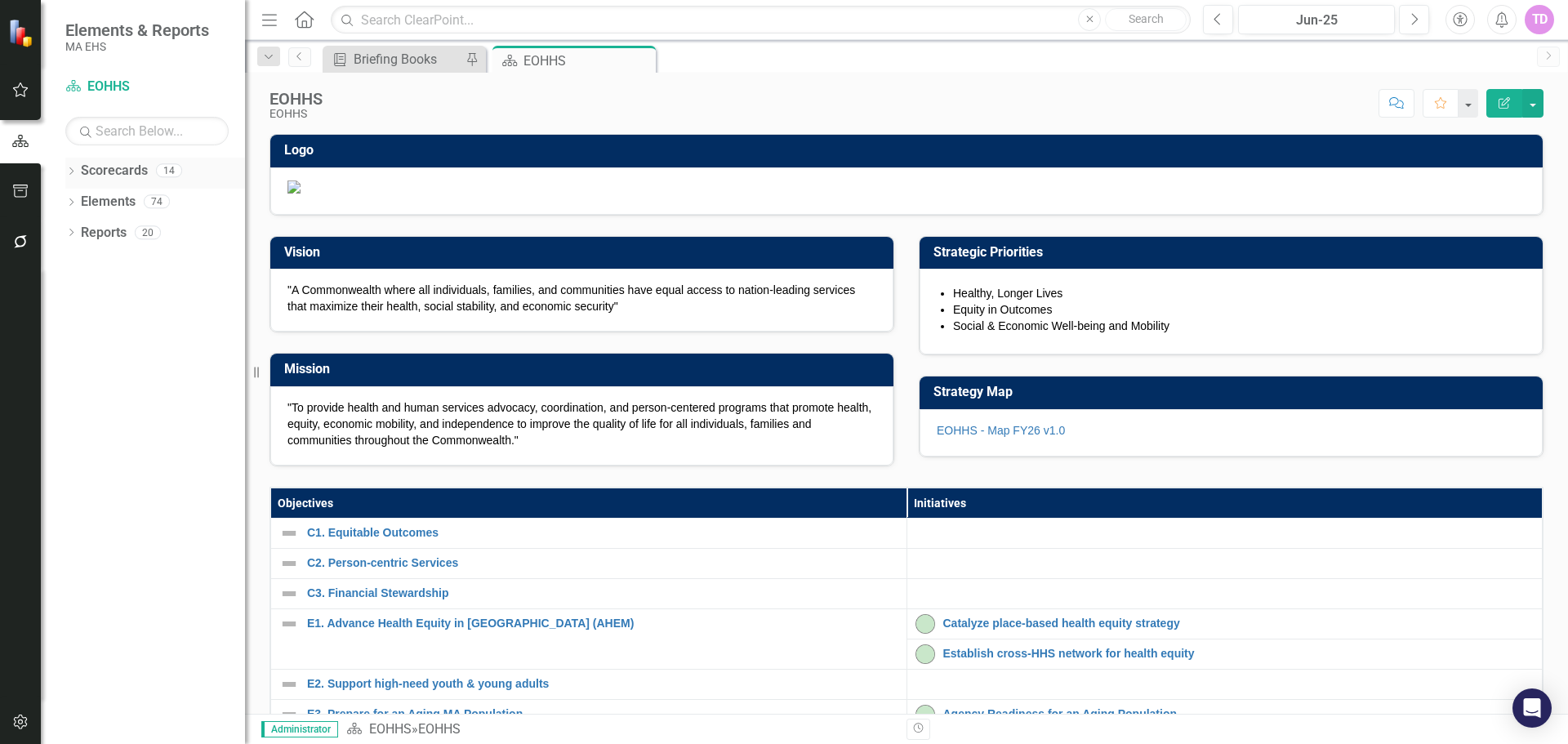
click at [65, 172] on icon "Dropdown" at bounding box center [71, 173] width 12 height 9
click at [79, 206] on icon "Dropdown" at bounding box center [79, 201] width 12 height 10
click at [143, 571] on link "ORI" at bounding box center [176, 572] width 139 height 19
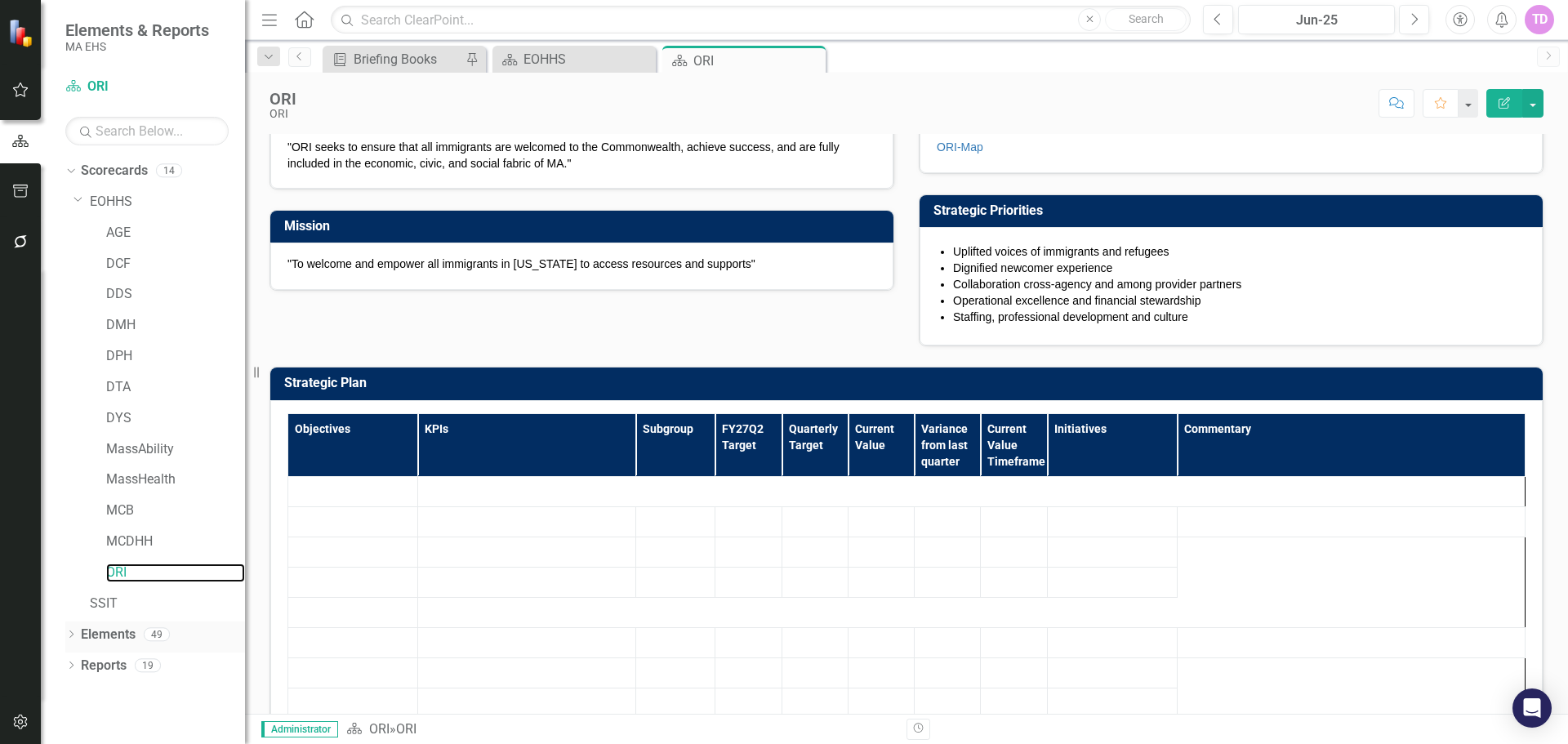
scroll to position [294, 0]
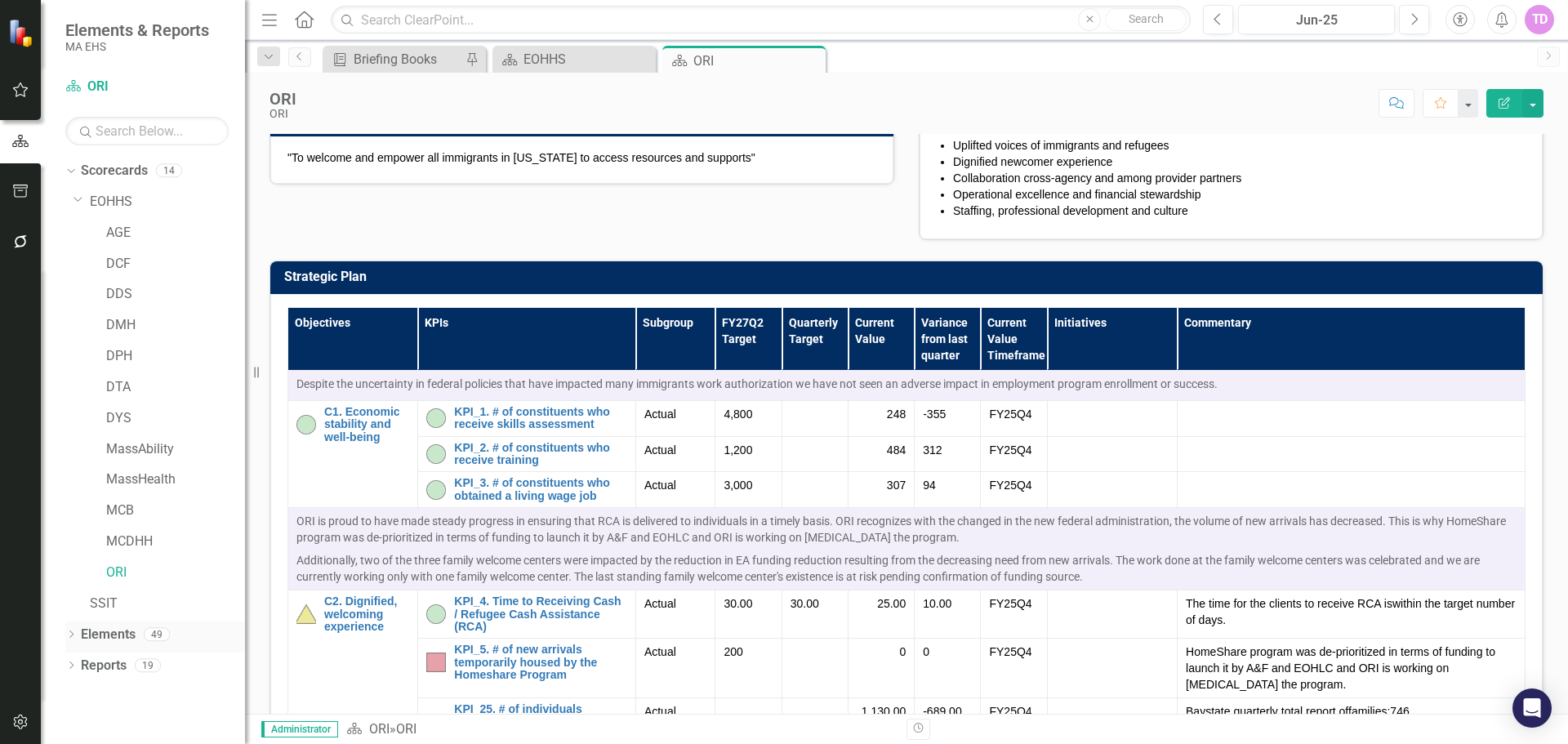
click at [74, 638] on icon "Dropdown" at bounding box center [71, 635] width 12 height 9
click at [83, 628] on div "Dropdown" at bounding box center [79, 635] width 12 height 14
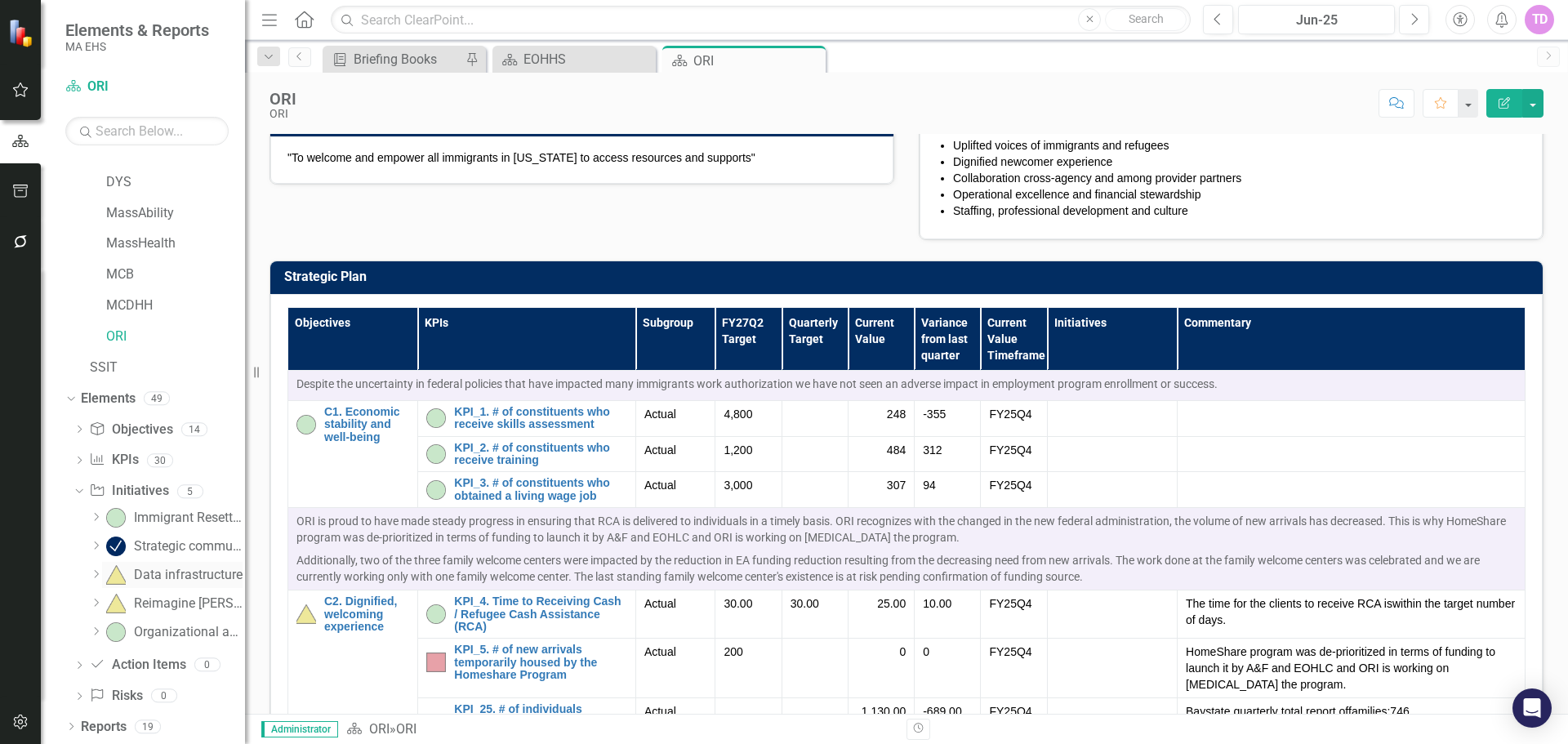
scroll to position [237, 0]
click at [150, 576] on div "Data infrastructure" at bounding box center [188, 574] width 109 height 15
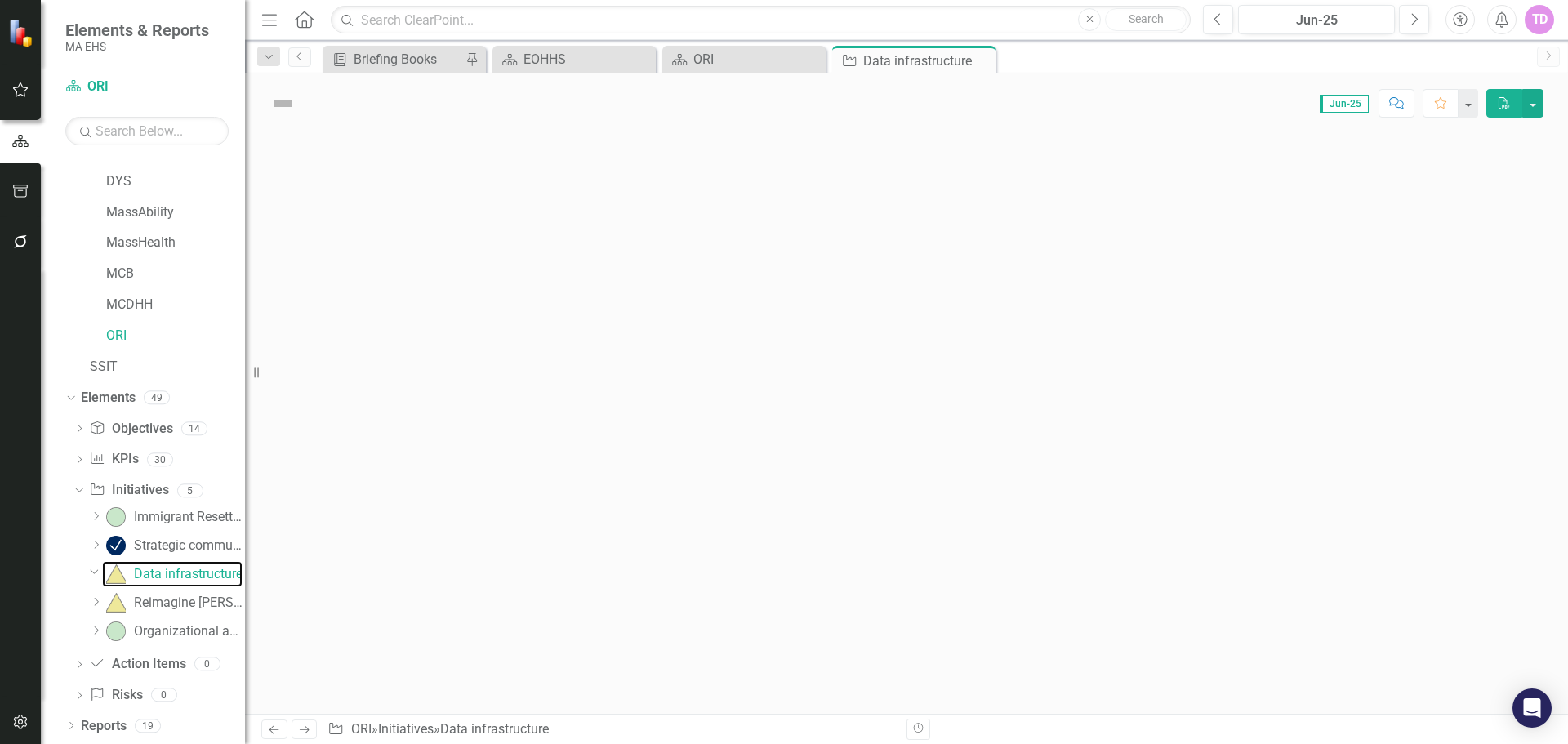
scroll to position [80, 0]
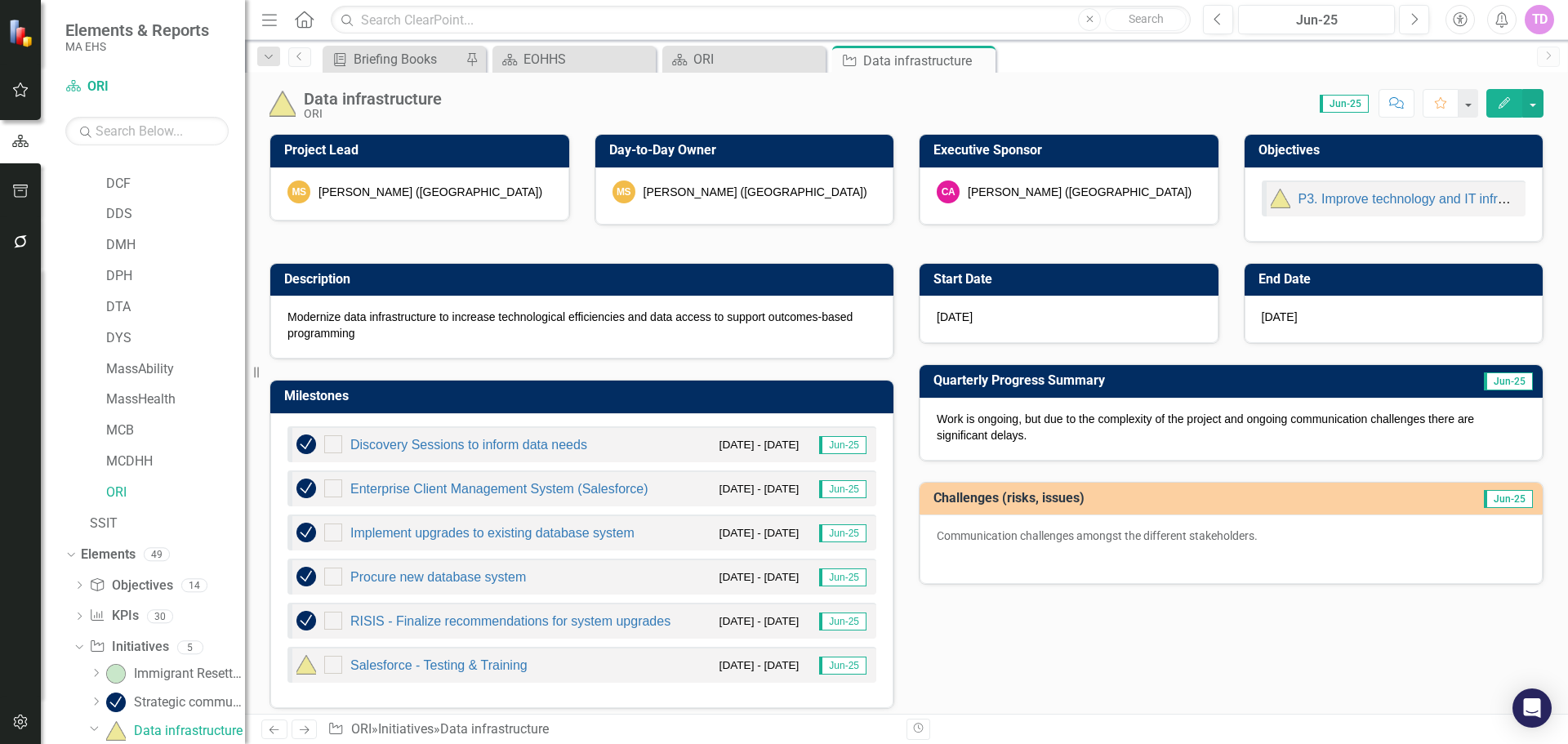
click at [1371, 192] on div "P3. Improve technology and IT infrastructure, including data analytics and capa…" at bounding box center [1395, 198] width 248 height 20
click at [1371, 206] on link "P3. Improve technology and IT infrastructure, including data analytics and capa…" at bounding box center [1546, 198] width 494 height 14
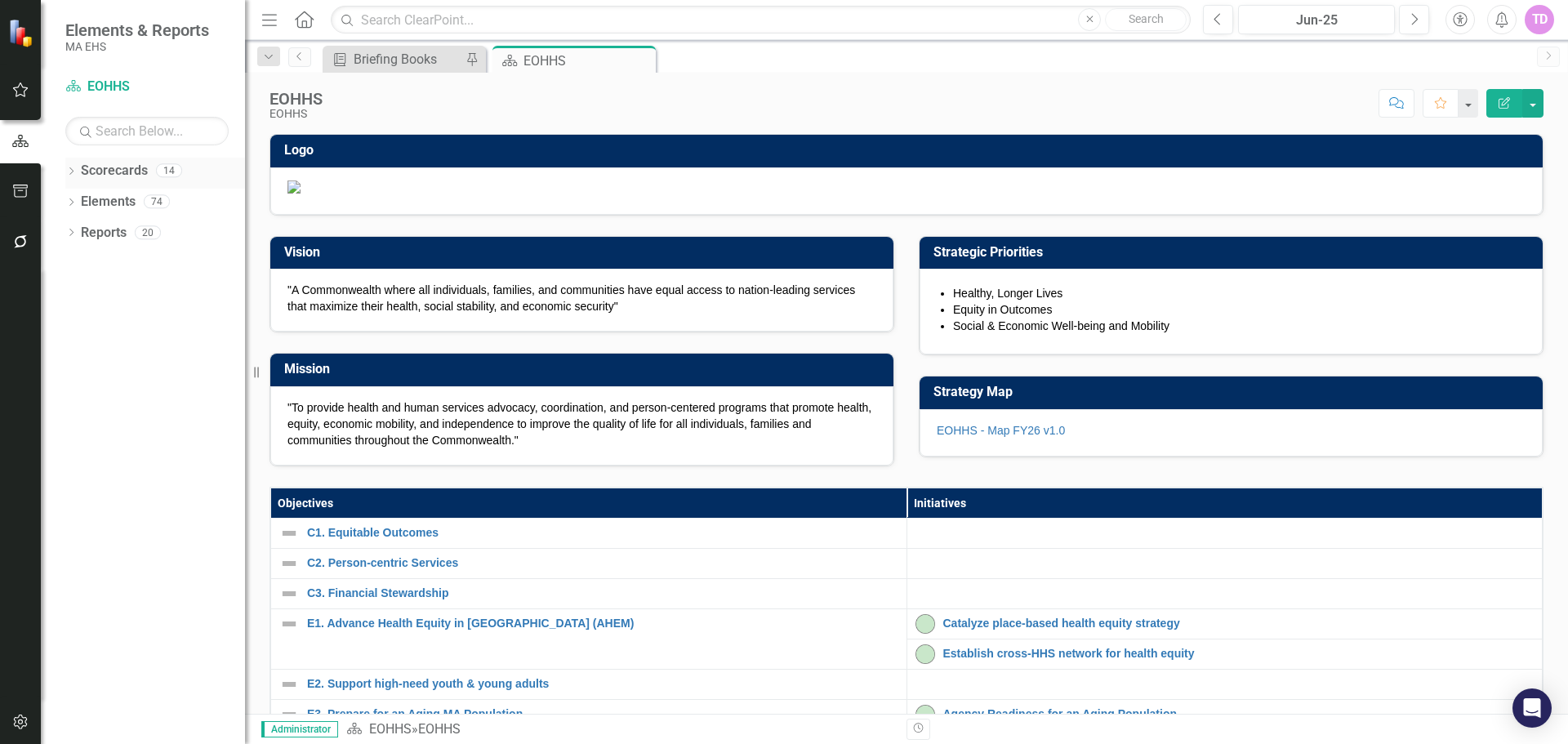
click at [79, 173] on div "Dropdown Scorecards 14" at bounding box center [155, 173] width 180 height 31
click at [22, 190] on icon "button" at bounding box center [21, 191] width 17 height 13
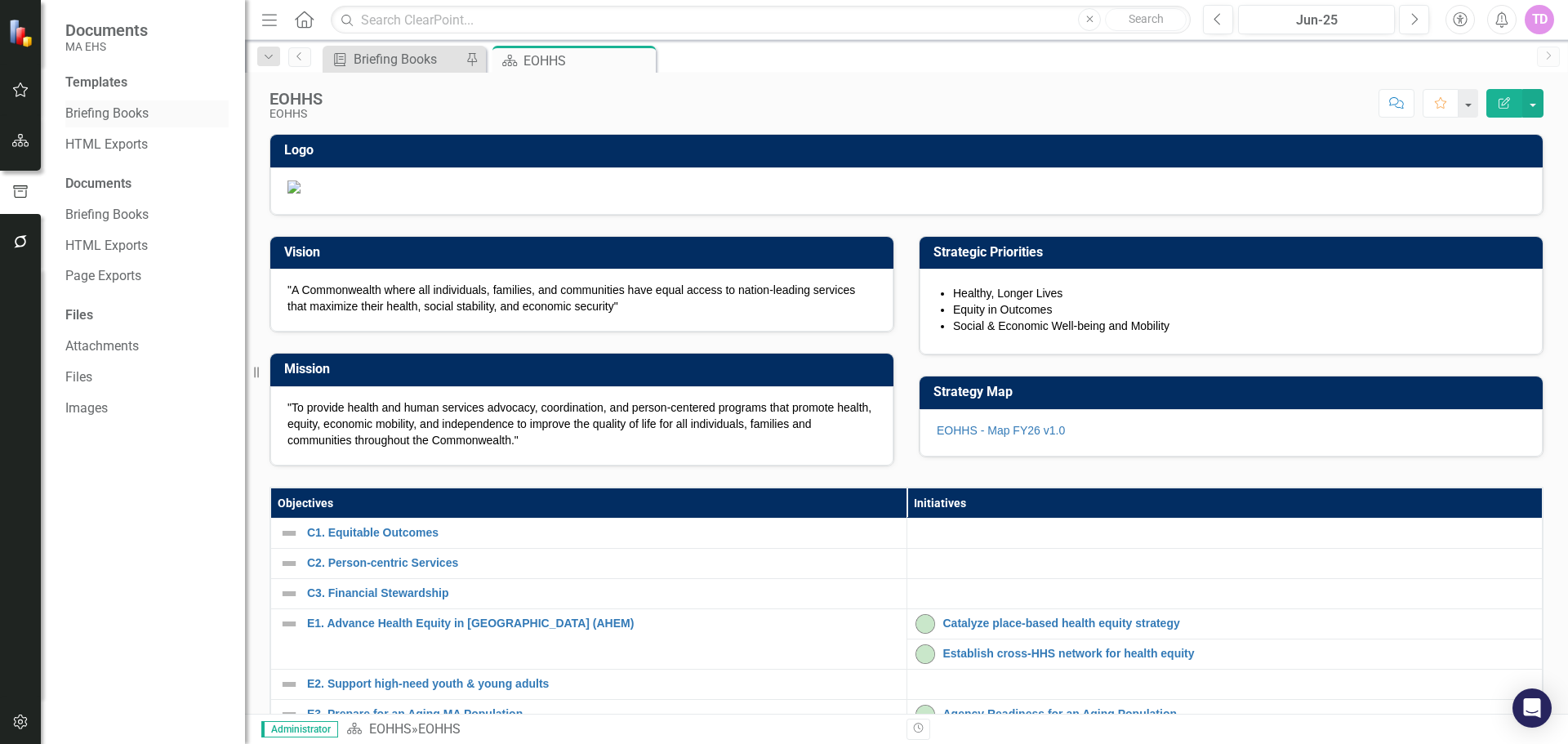
click at [109, 110] on link "Briefing Books" at bounding box center [147, 114] width 164 height 19
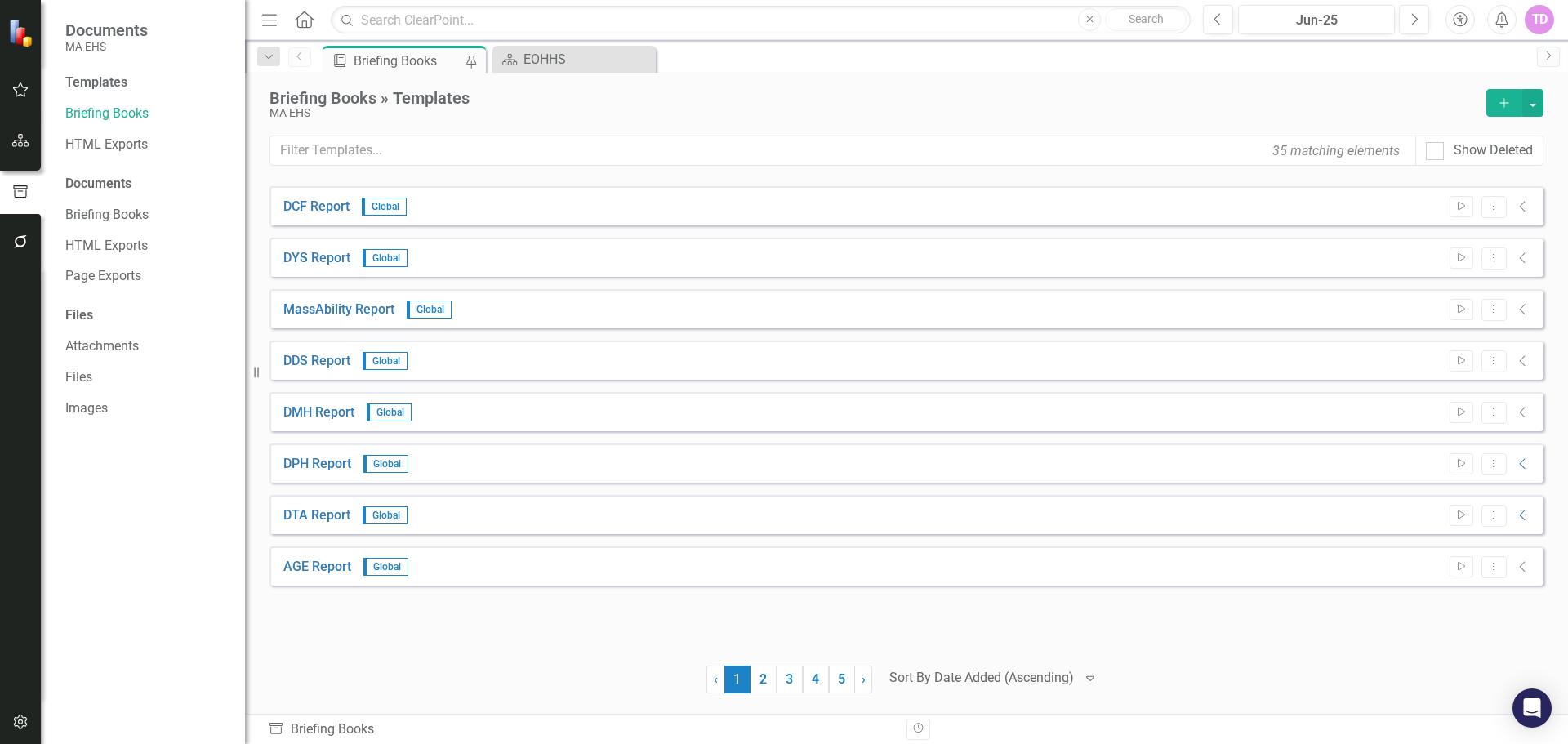
click at [1074, 678] on div "Sort By Date Added (Ascending) Expand" at bounding box center [994, 675] width 226 height 23
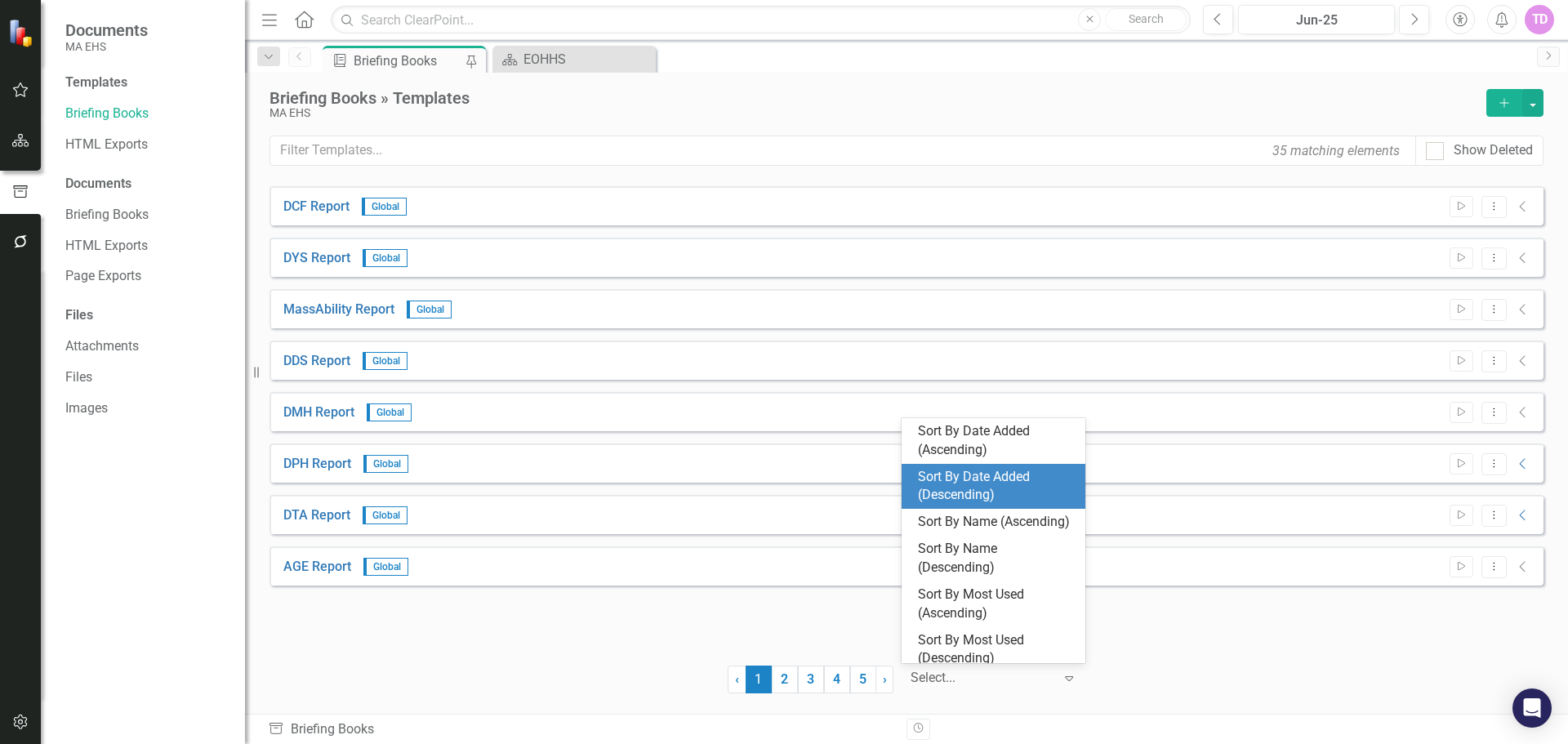
click at [1022, 486] on div "Sort By Date Added (Descending)" at bounding box center [996, 486] width 158 height 37
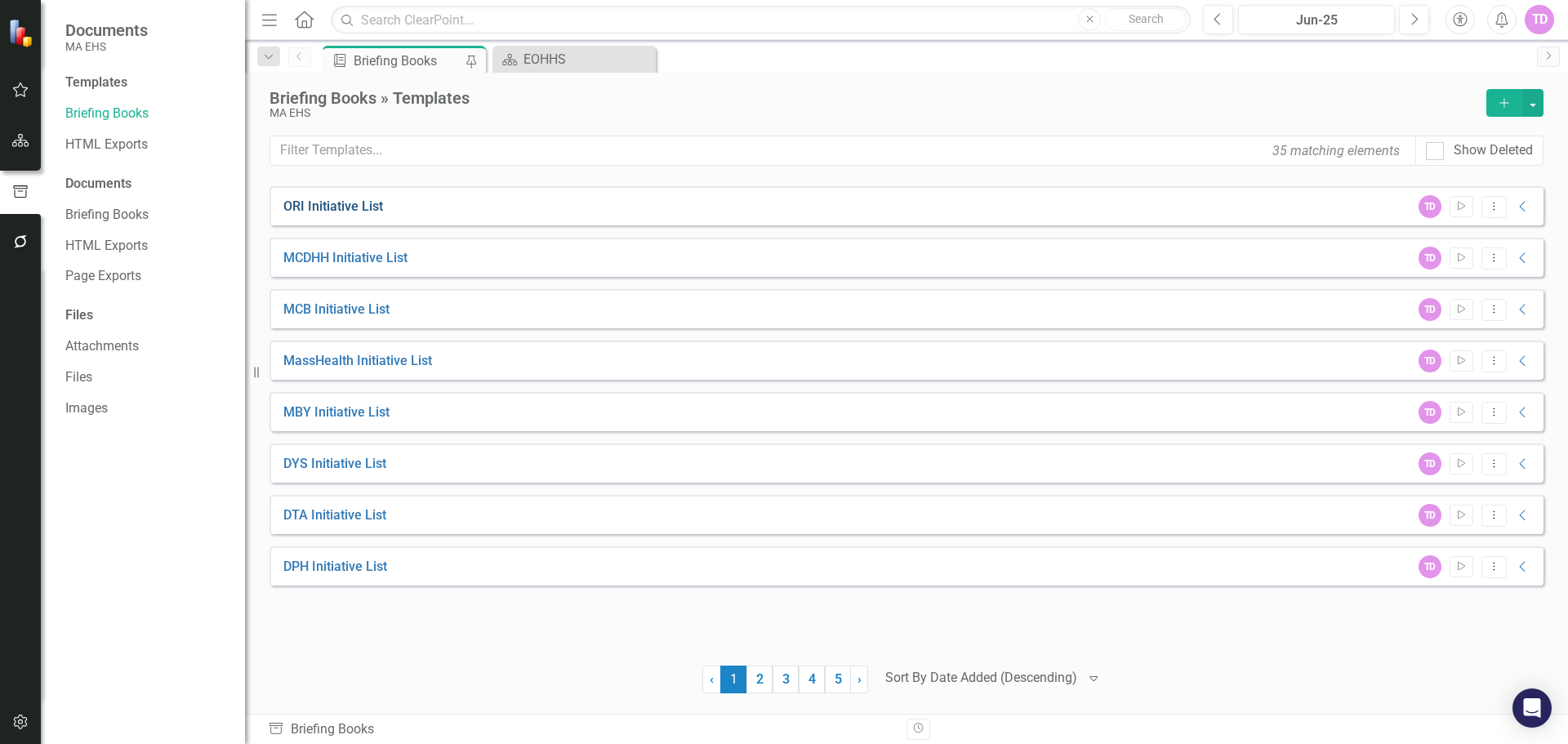
click at [335, 198] on link "ORI Initiative List" at bounding box center [333, 206] width 100 height 19
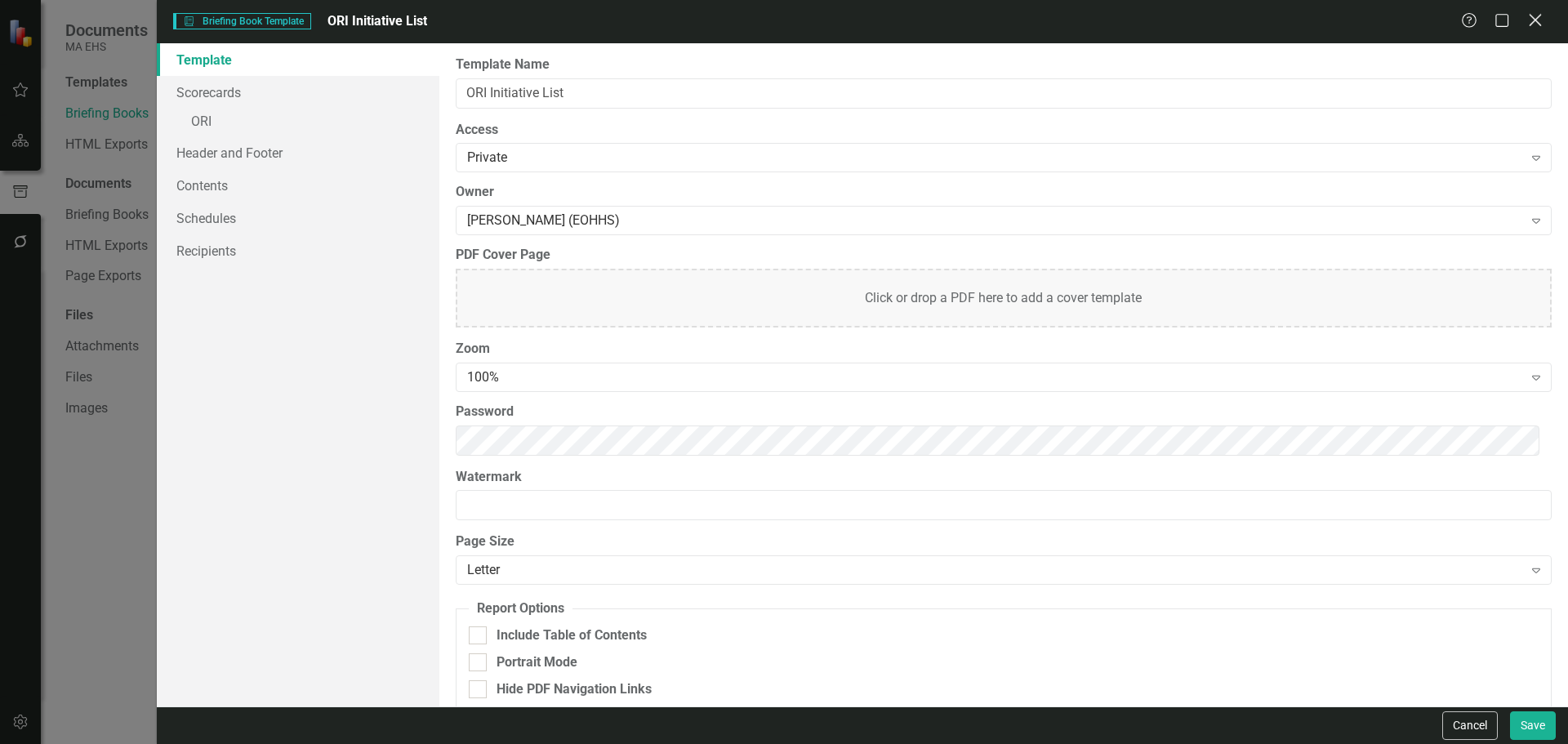
click at [1534, 16] on icon "Close" at bounding box center [1535, 20] width 21 height 16
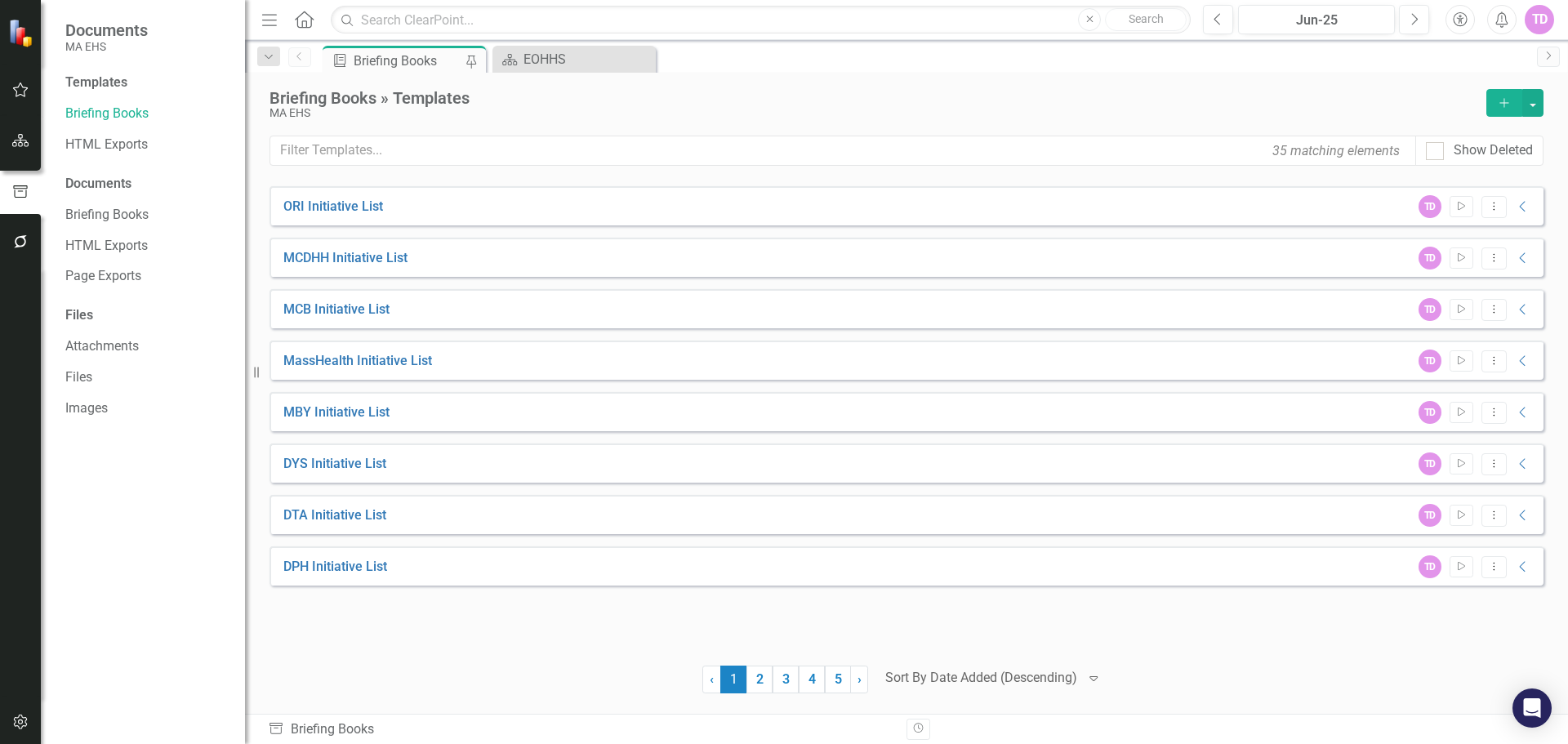
click at [1505, 98] on icon "Add" at bounding box center [1504, 103] width 15 height 12
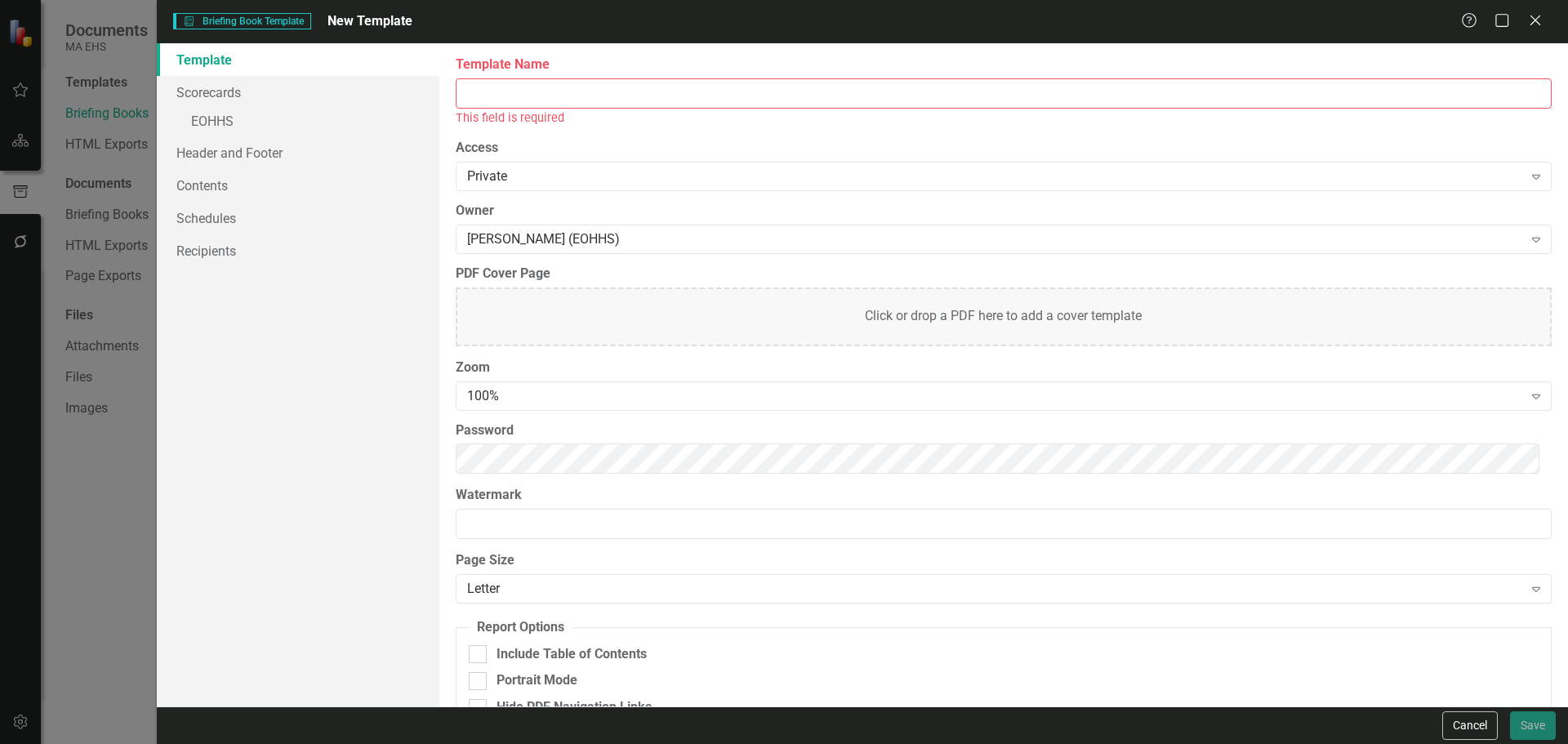
click at [715, 91] on input "Template Name" at bounding box center [1004, 93] width 1096 height 31
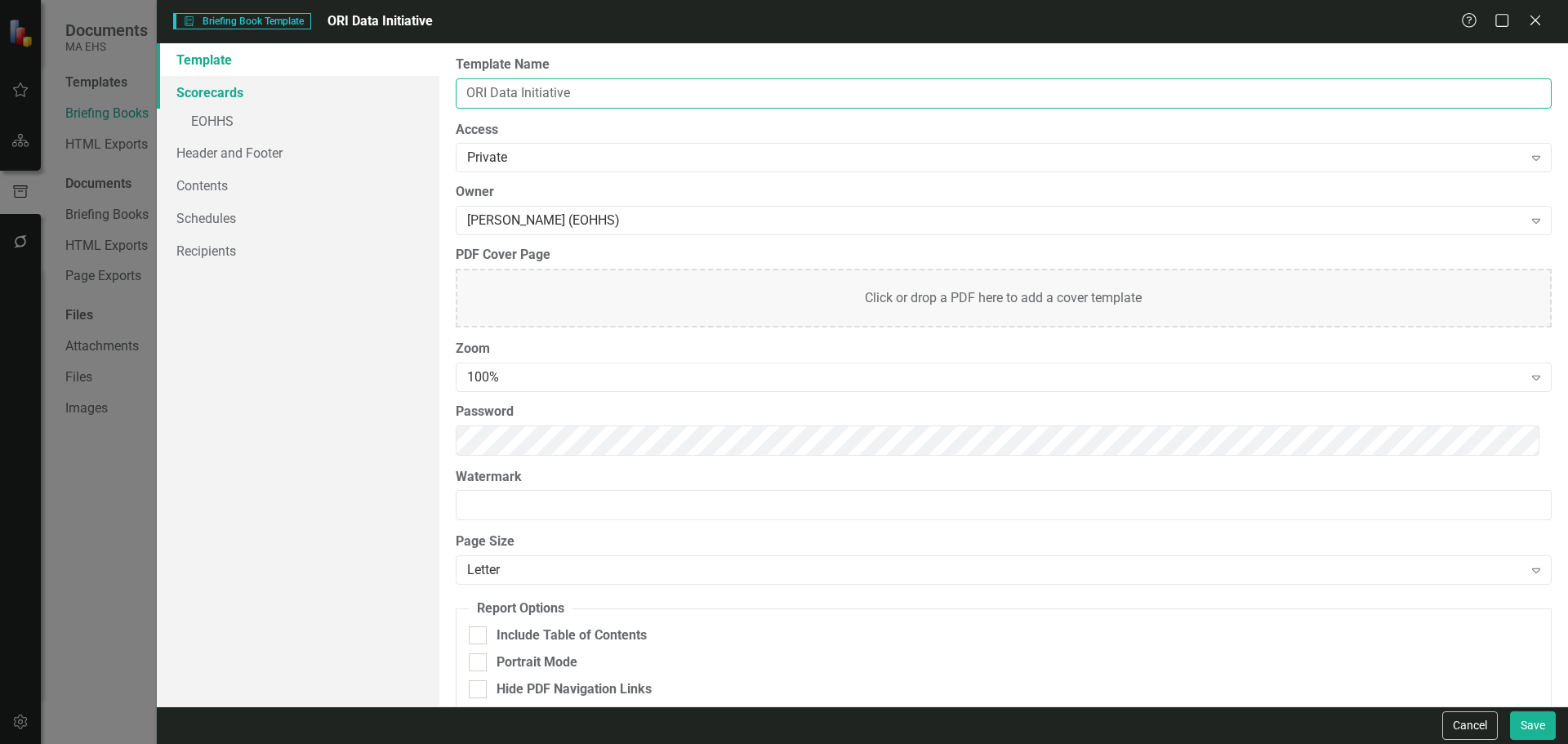
type input "ORI Data Initiative"
click at [255, 92] on link "Scorecards" at bounding box center [298, 92] width 283 height 33
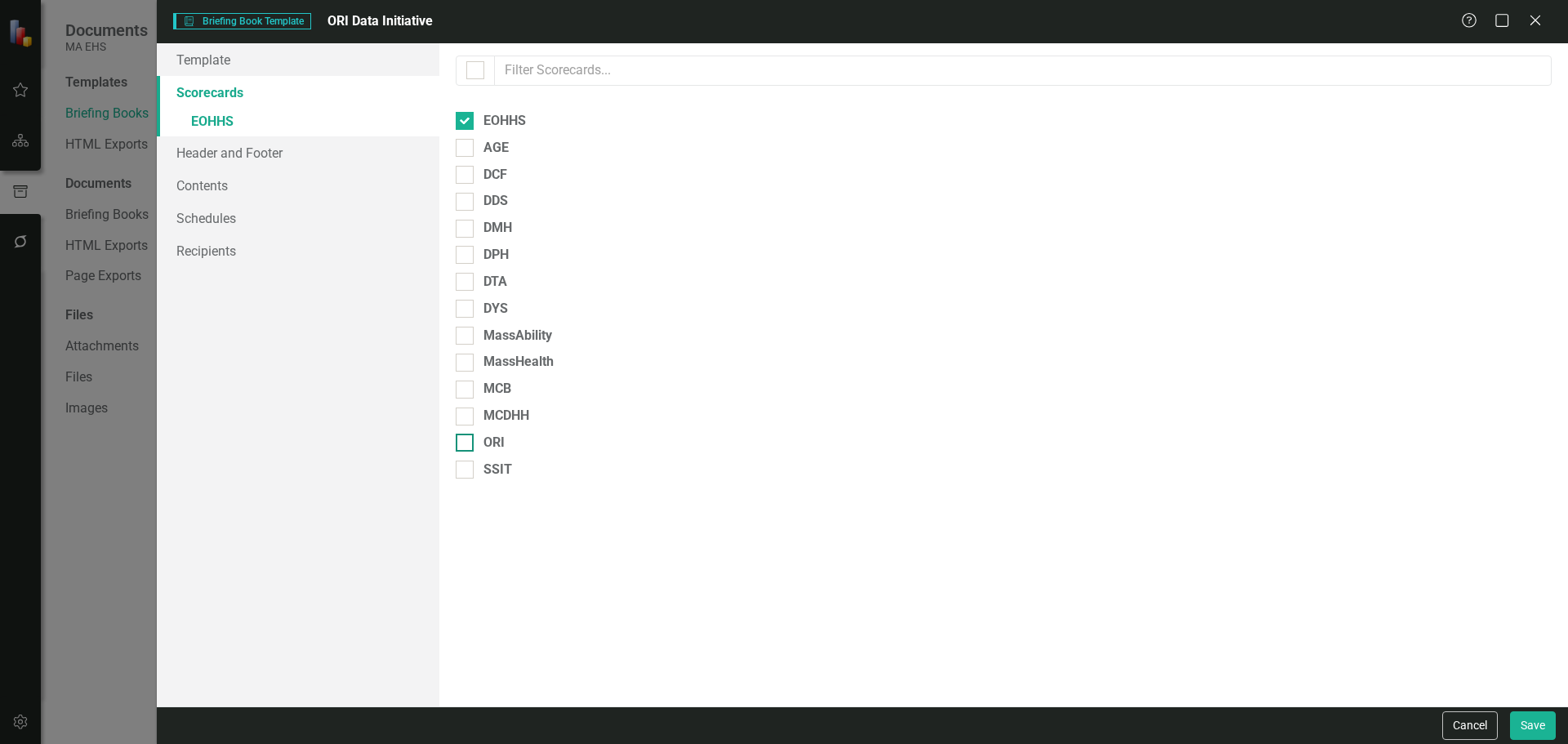
click at [477, 444] on div "ORI" at bounding box center [1004, 443] width 1096 height 19
click at [467, 444] on input "ORI" at bounding box center [461, 438] width 11 height 11
checkbox input "true"
click at [462, 121] on input "EOHHS" at bounding box center [461, 116] width 11 height 11
checkbox input "false"
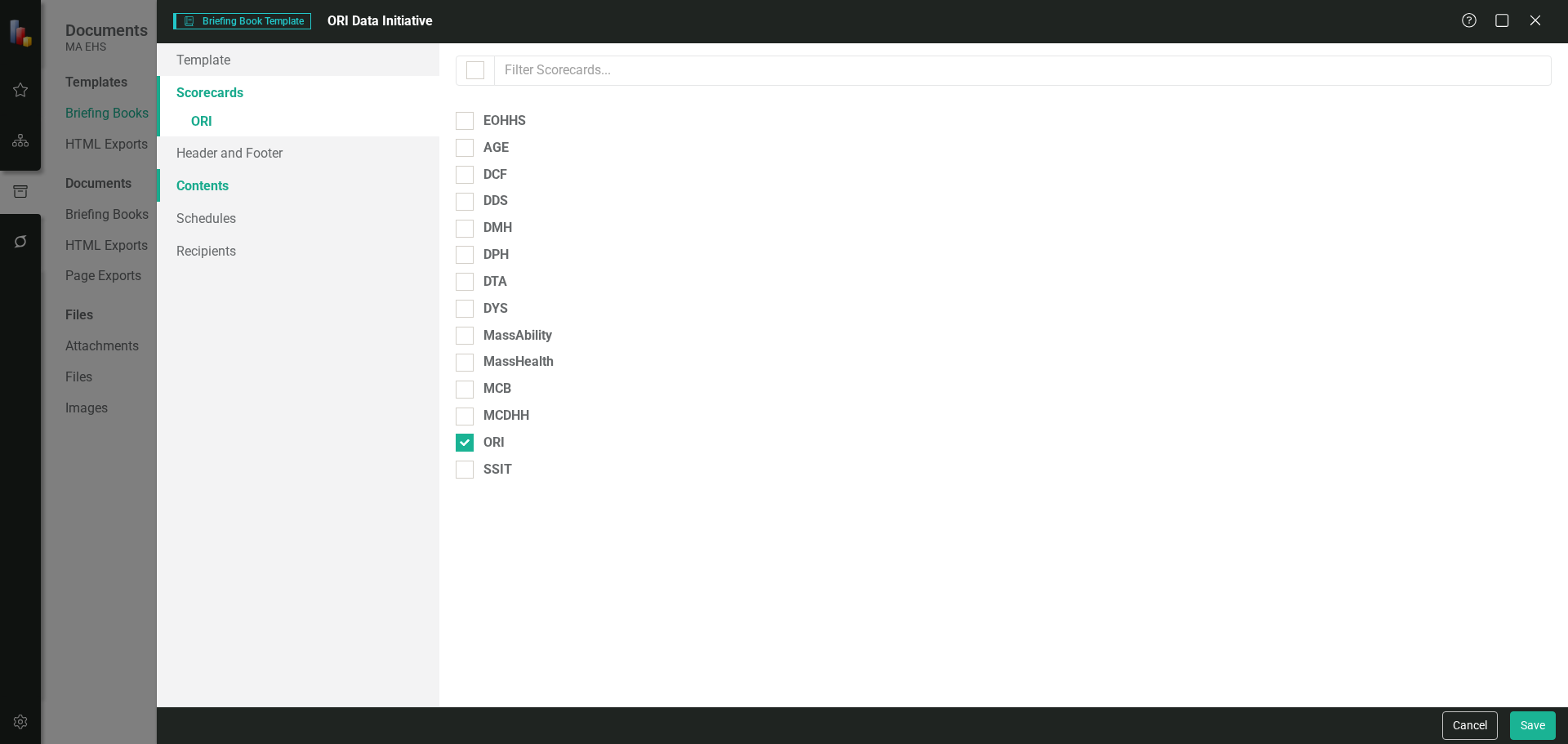
click at [182, 180] on link "Contents" at bounding box center [298, 186] width 283 height 33
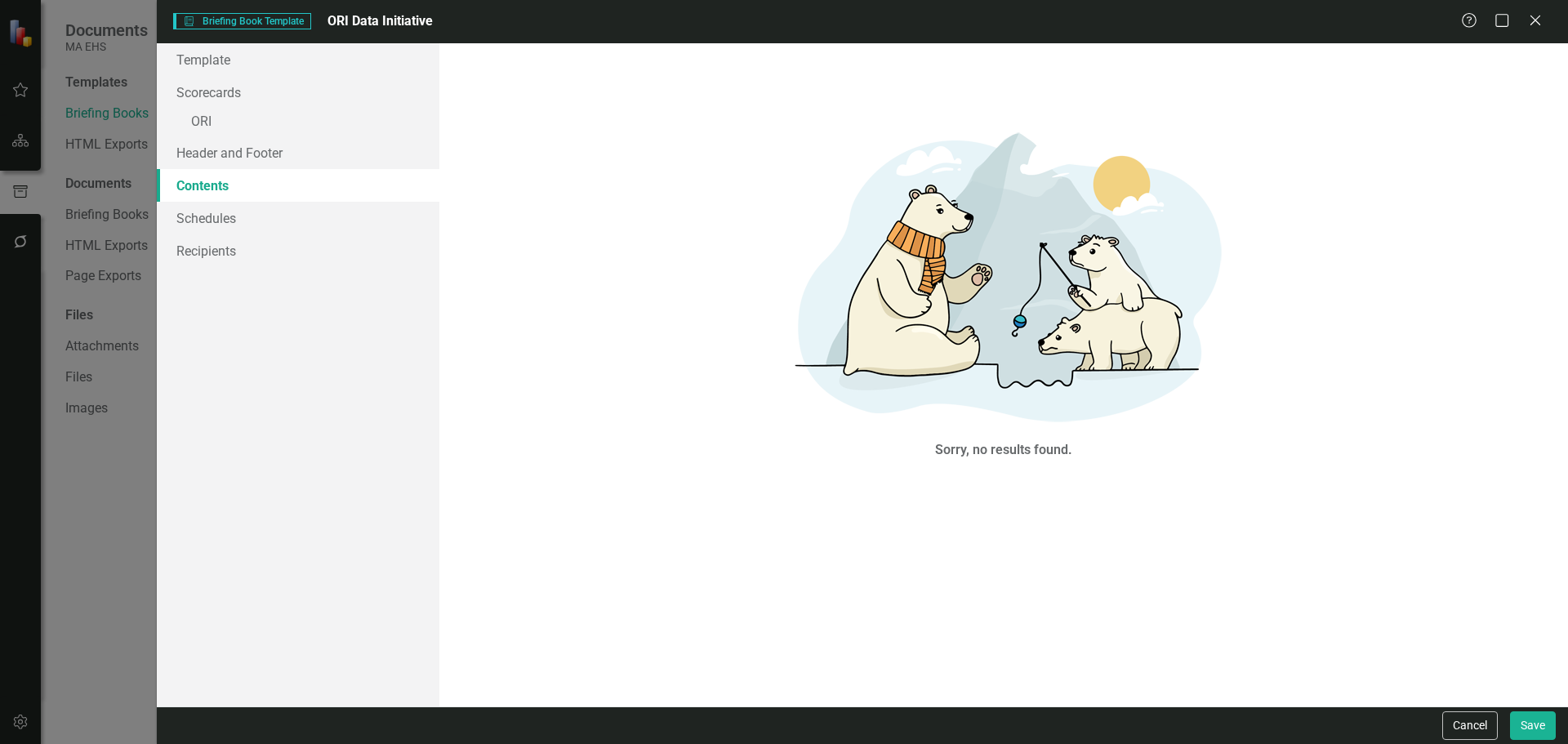
click at [256, 169] on link "Contents" at bounding box center [298, 186] width 283 height 33
click at [258, 156] on link "Header and Footer" at bounding box center [298, 153] width 283 height 33
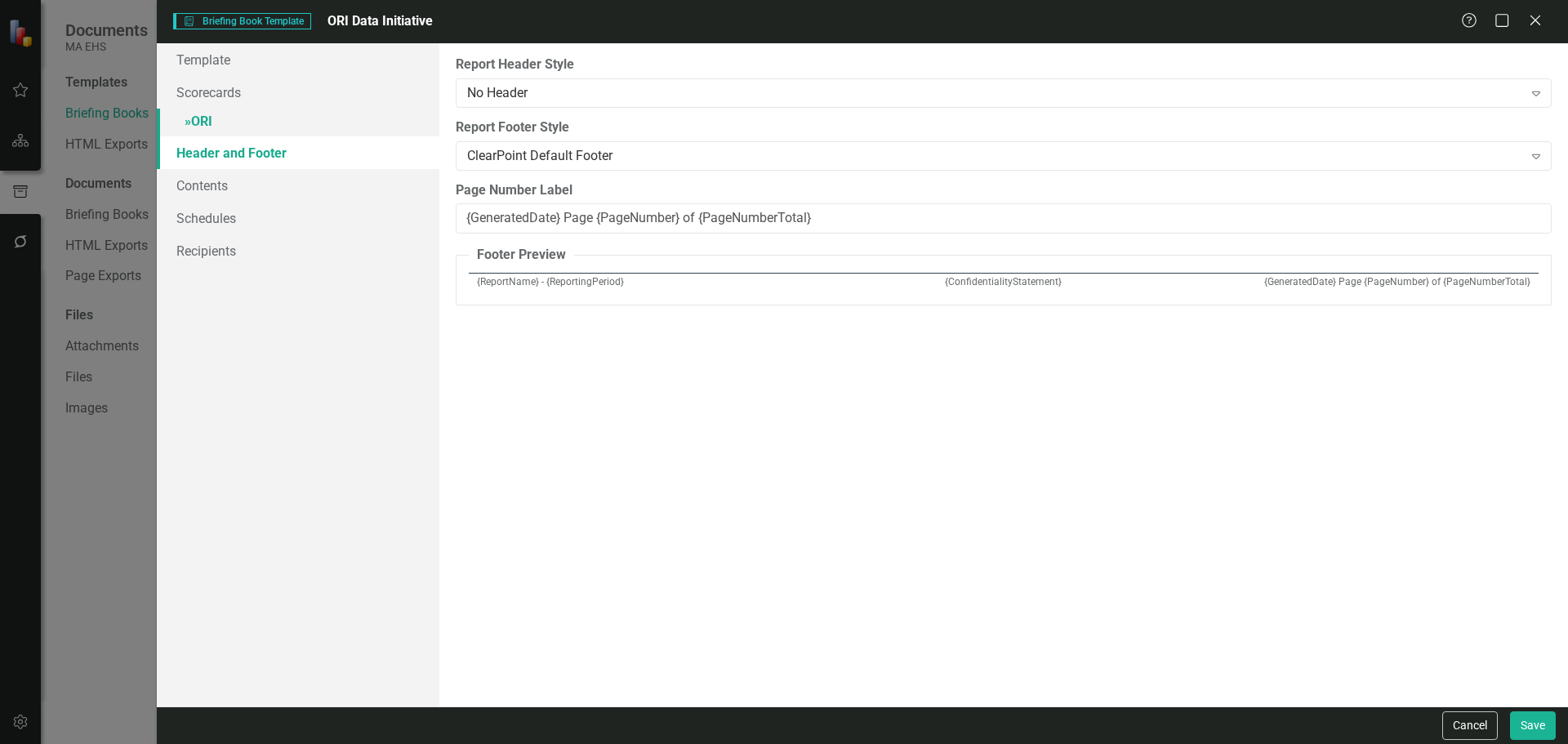
click at [274, 132] on link "» ORI" at bounding box center [298, 123] width 283 height 29
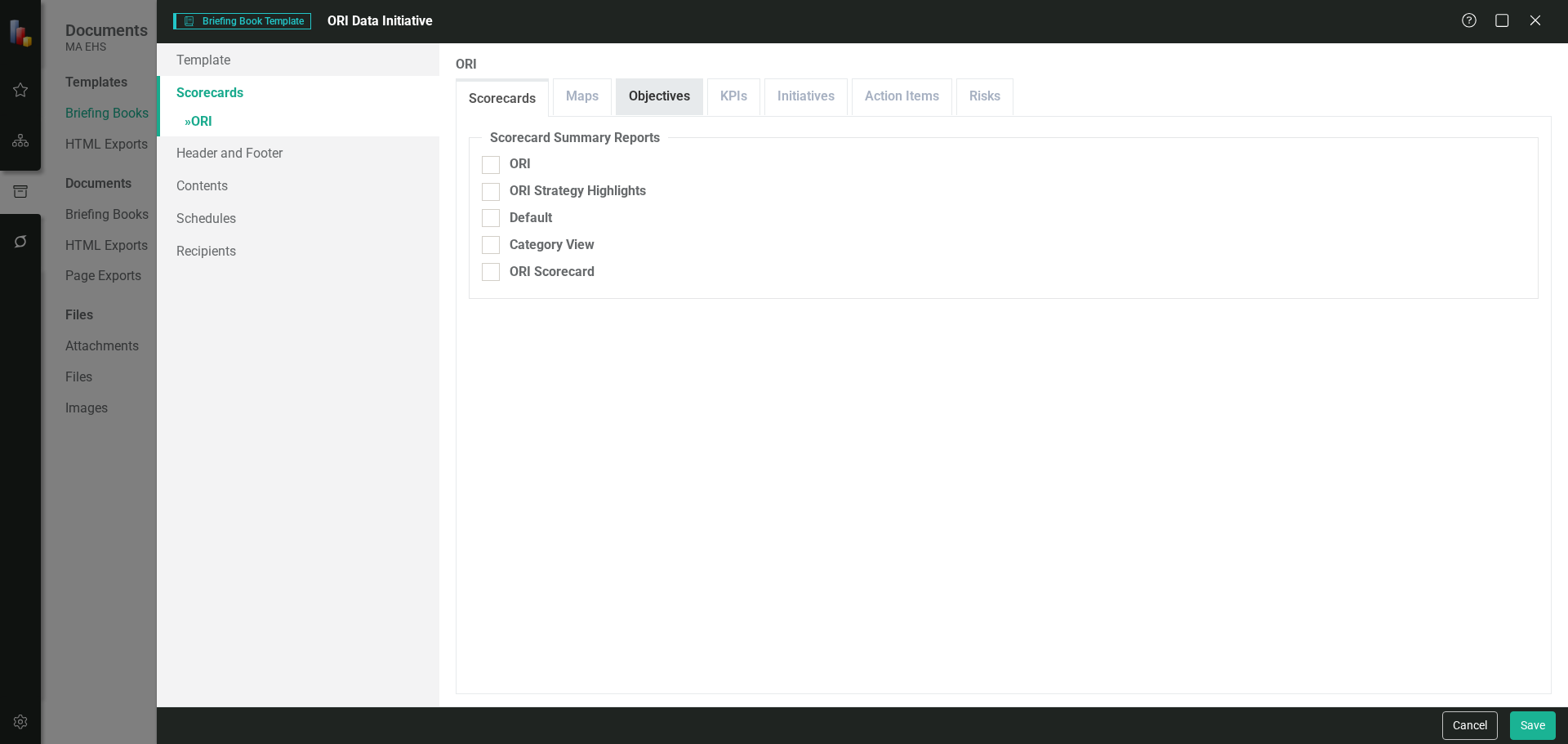
drag, startPoint x: 693, startPoint y: 100, endPoint x: 685, endPoint y: 101, distance: 8.1
click at [692, 100] on link "Objectives" at bounding box center [660, 97] width 86 height 36
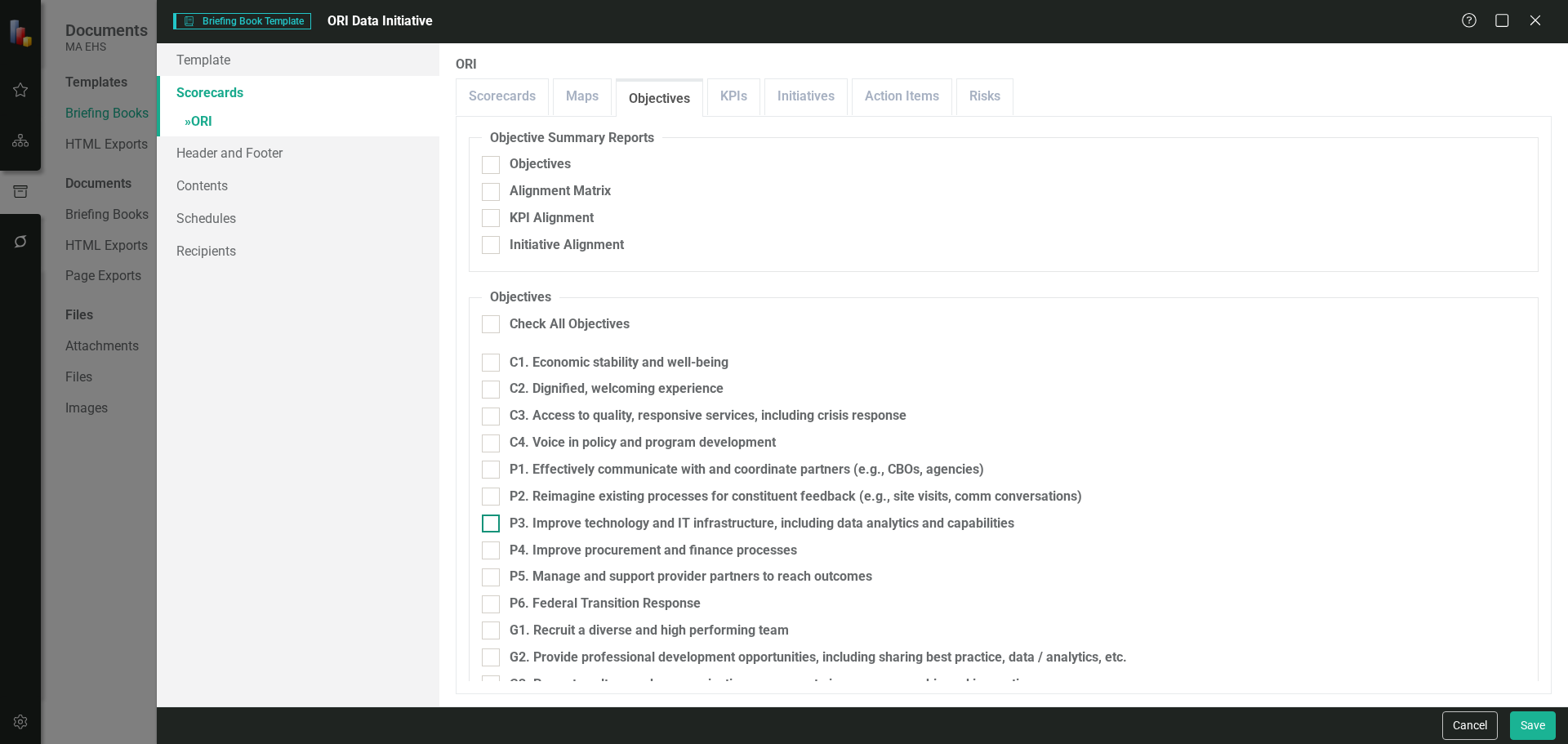
click at [499, 528] on div at bounding box center [491, 524] width 18 height 18
click at [492, 525] on input "P3. Improve technology and IT infrastructure, including data analytics and capa…" at bounding box center [487, 519] width 11 height 11
checkbox input "true"
click at [817, 111] on link "Initiatives" at bounding box center [805, 97] width 82 height 36
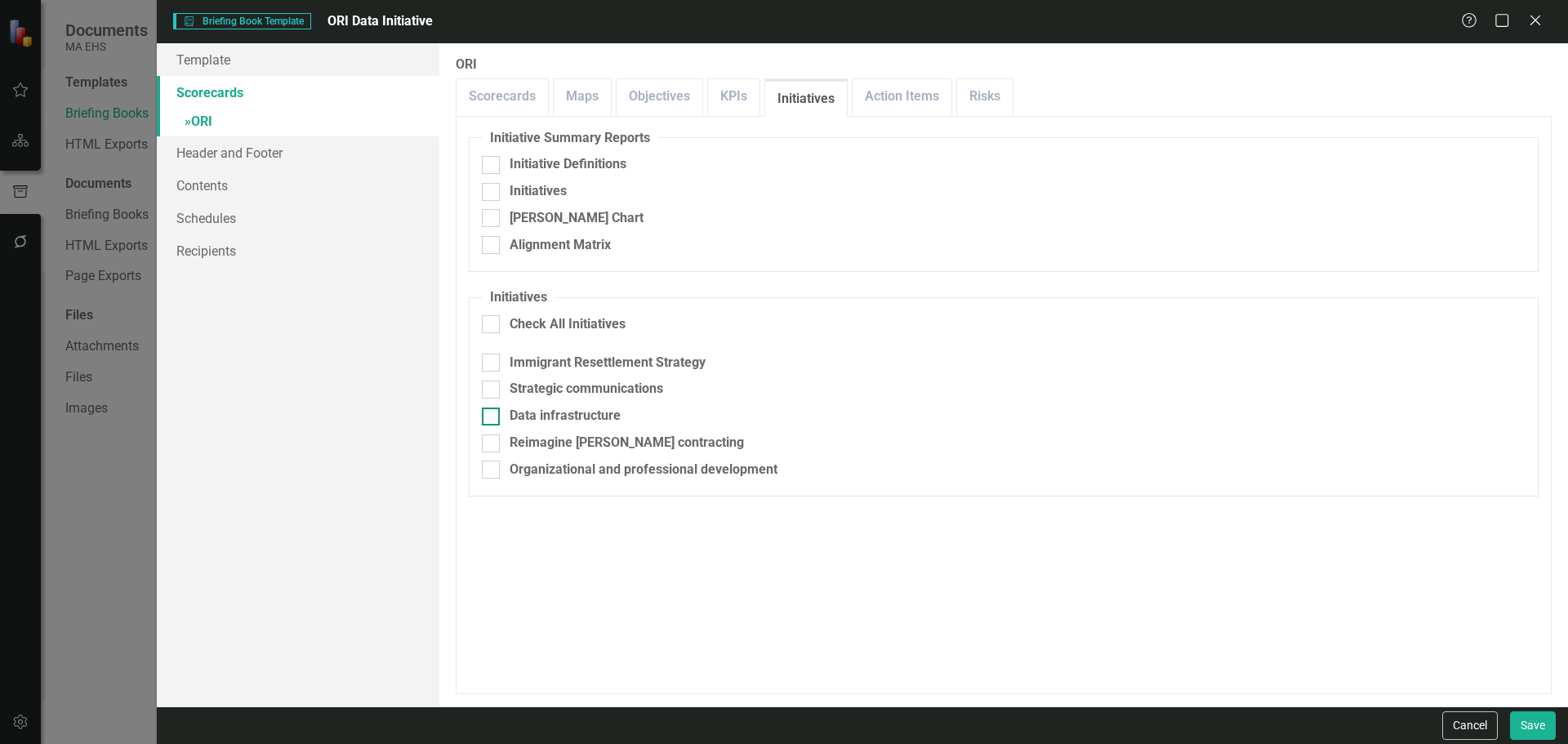
click at [560, 410] on div "Data infrastructure" at bounding box center [565, 415] width 111 height 19
click at [492, 410] on input "Data infrastructure" at bounding box center [487, 412] width 11 height 11
checkbox input "true"
click at [1527, 717] on button "Save" at bounding box center [1532, 725] width 45 height 29
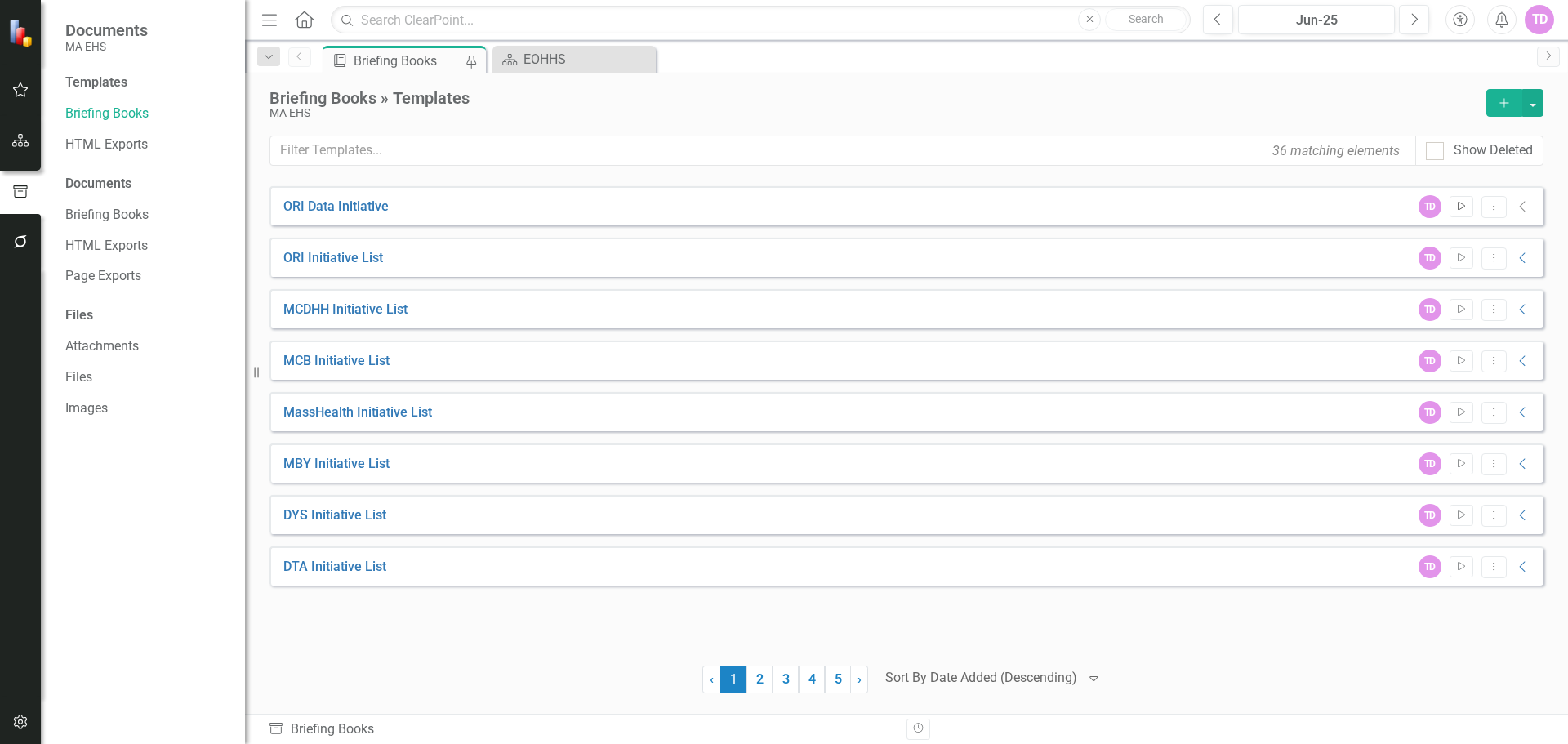
click at [1452, 214] on button "Start" at bounding box center [1461, 206] width 24 height 21
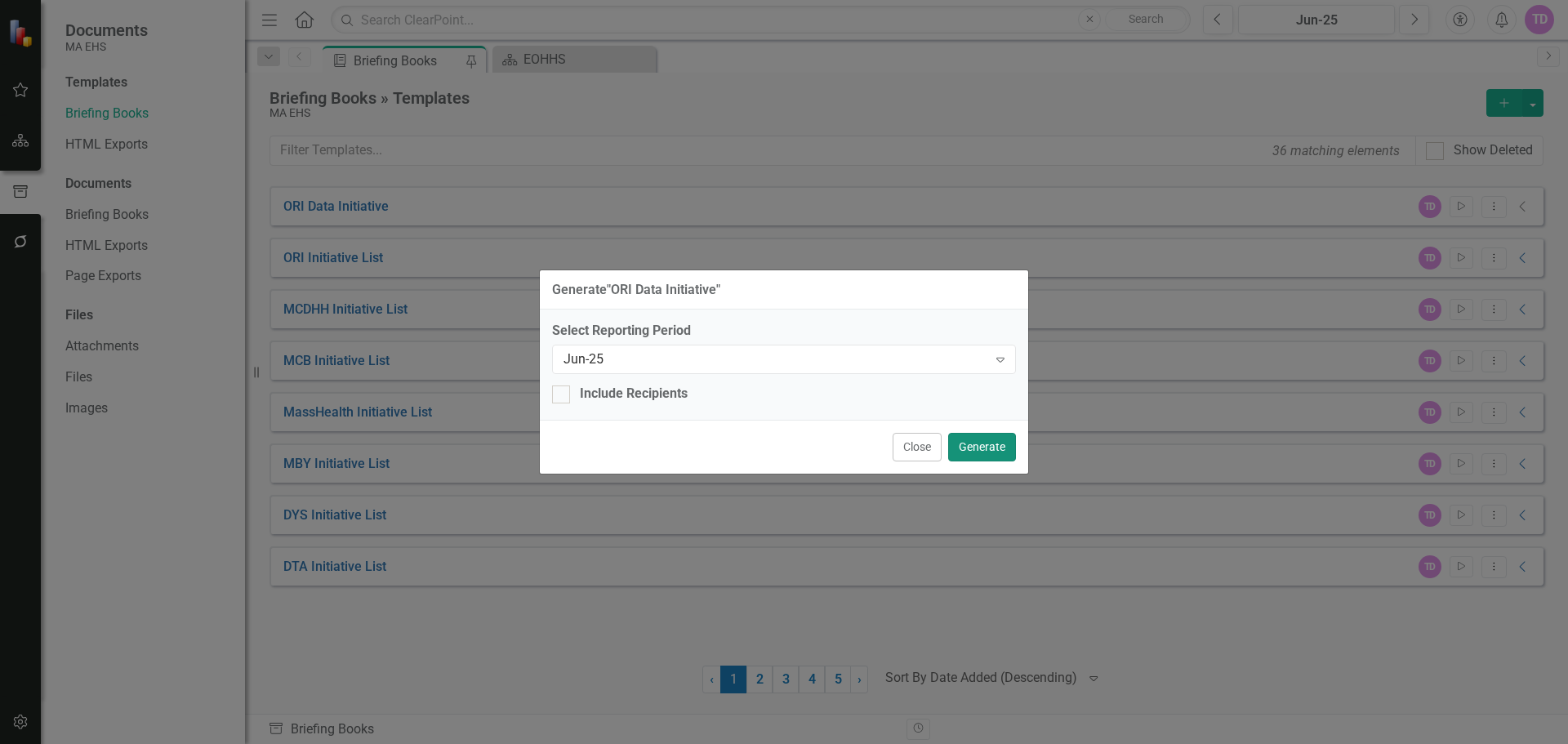
click at [993, 445] on button "Generate" at bounding box center [982, 447] width 68 height 29
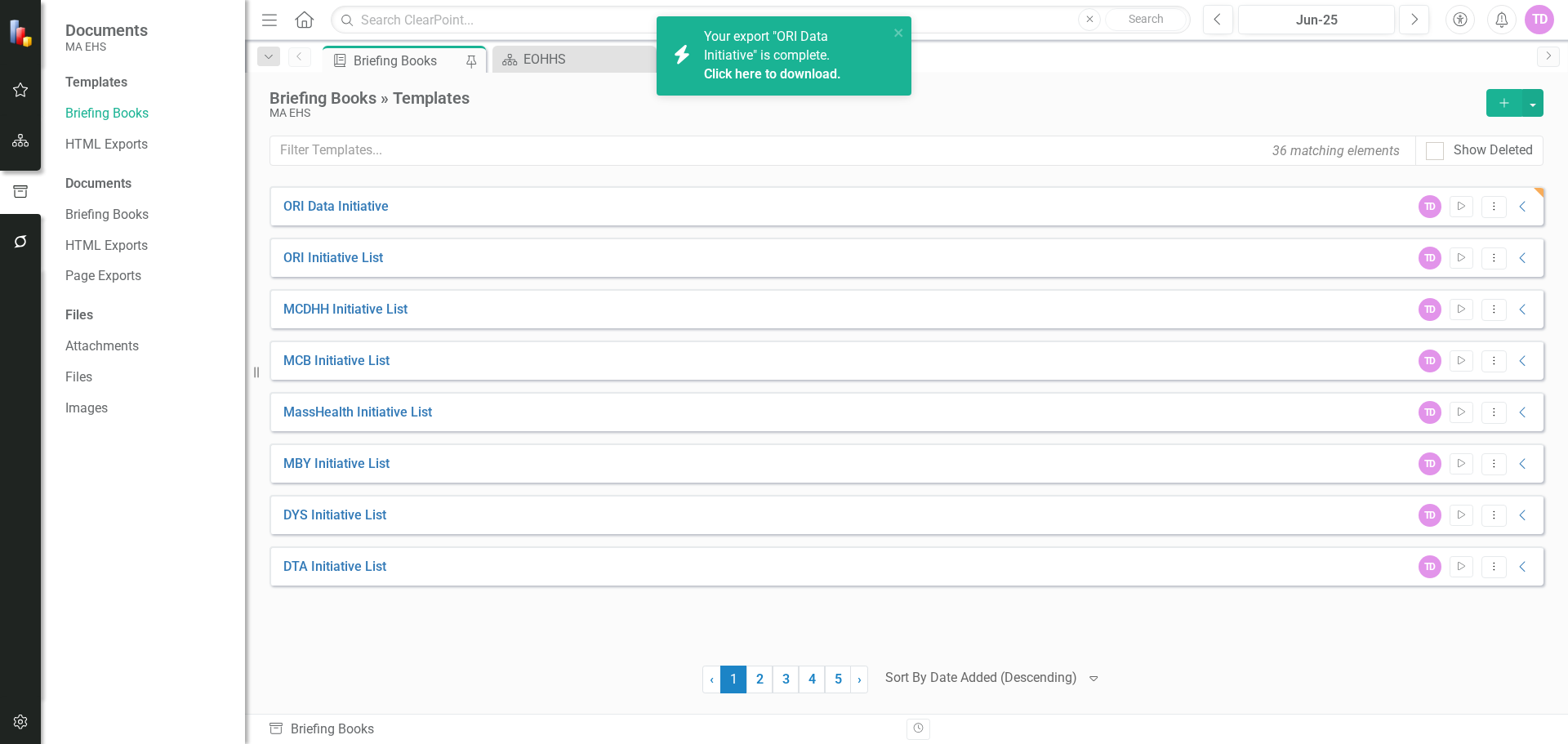
click at [802, 73] on link "Click here to download." at bounding box center [772, 73] width 137 height 16
